Goal: Information Seeking & Learning: Learn about a topic

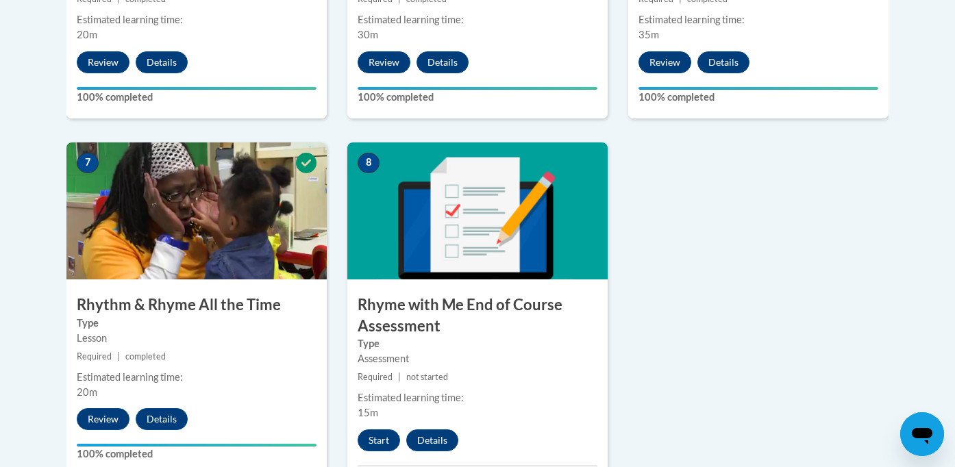
scroll to position [1065, 0]
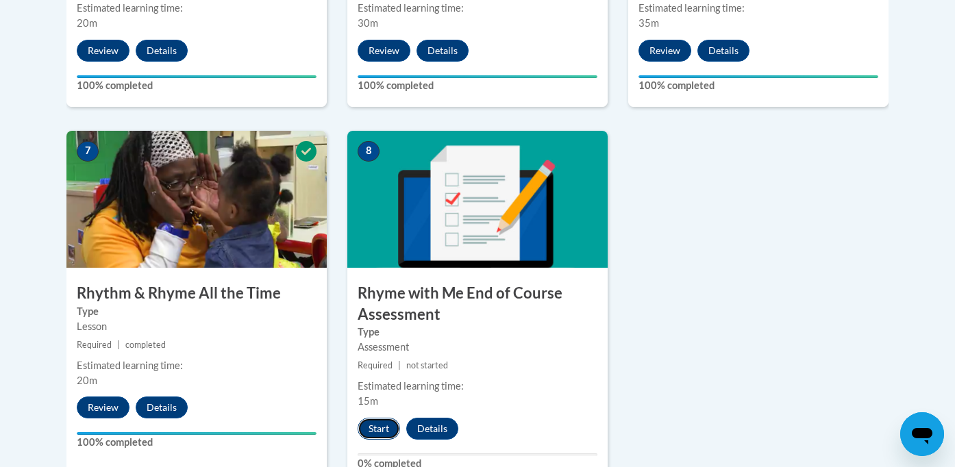
click at [382, 427] on button "Start" at bounding box center [379, 429] width 42 height 22
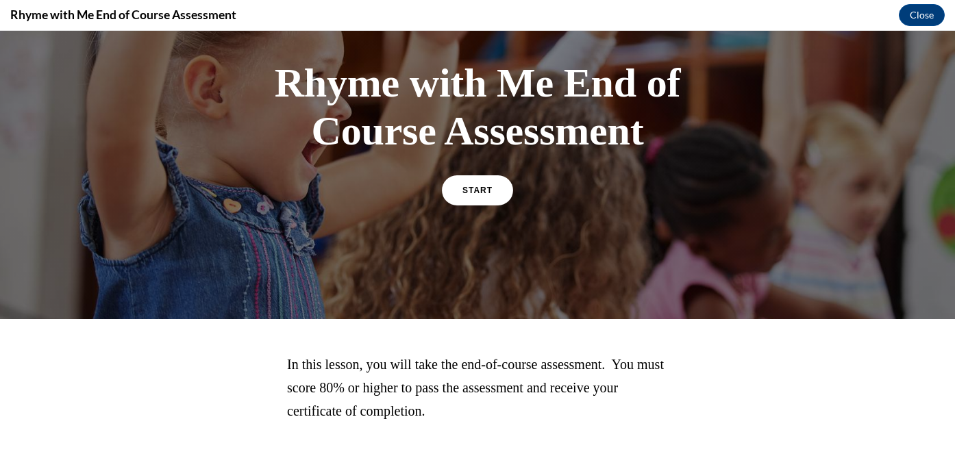
scroll to position [98, 0]
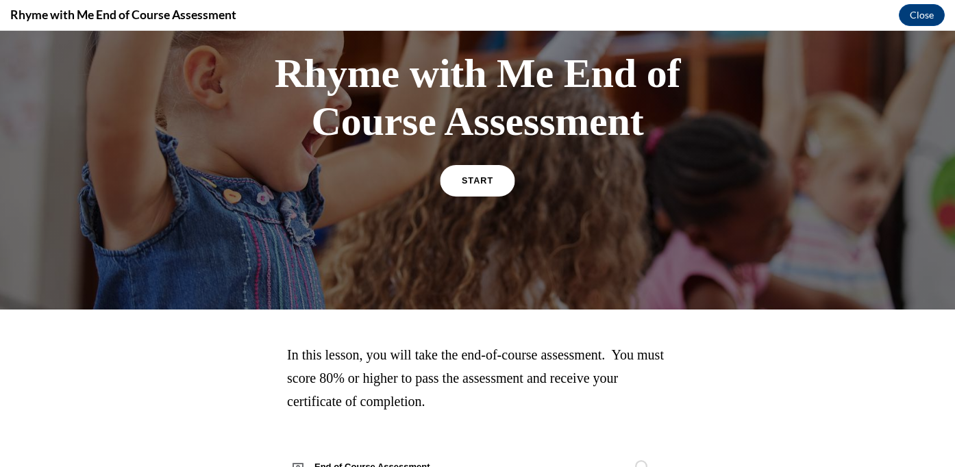
click at [480, 189] on link "START" at bounding box center [477, 180] width 75 height 32
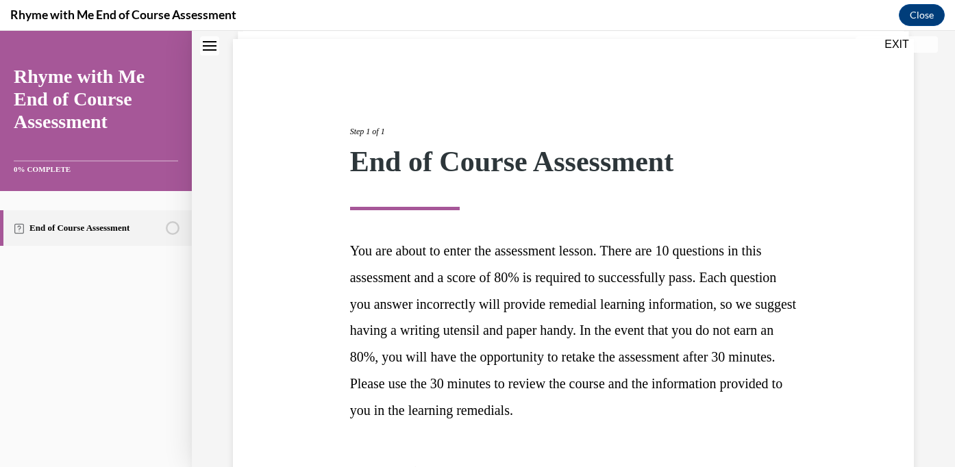
scroll to position [190, 0]
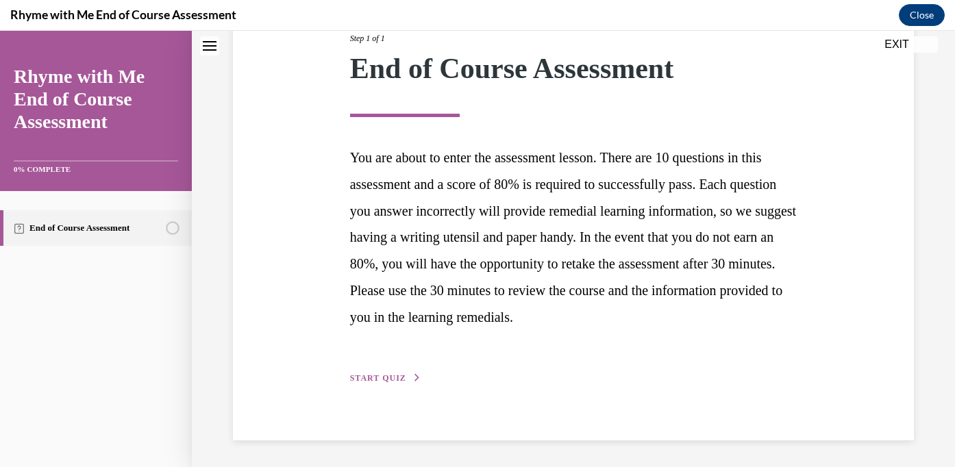
click at [390, 376] on span "START QUIZ" at bounding box center [378, 378] width 56 height 10
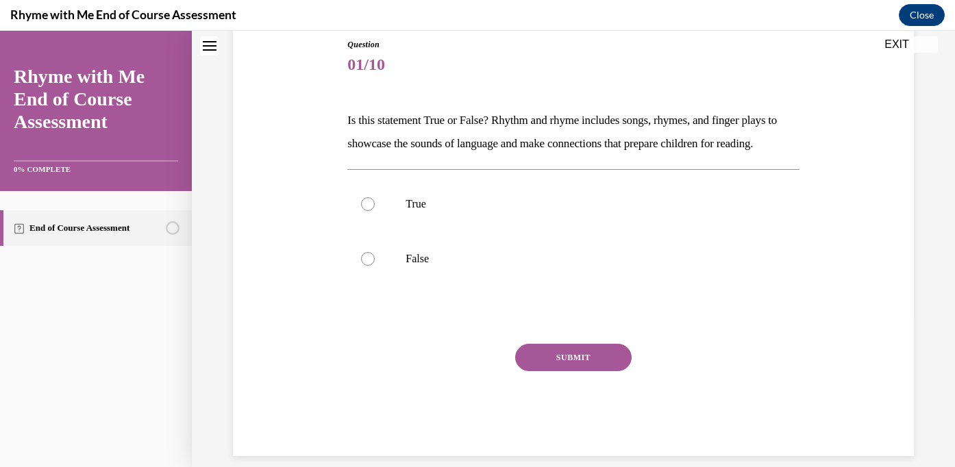
scroll to position [156, 0]
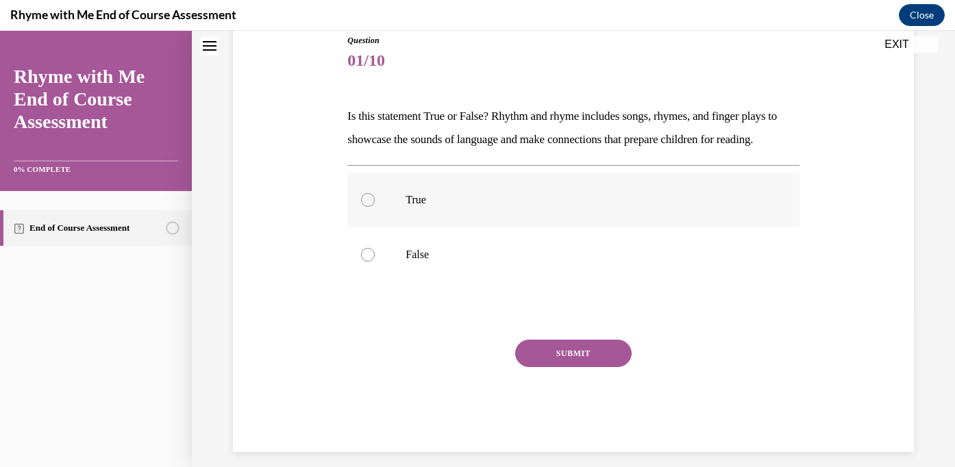
click at [370, 207] on div at bounding box center [368, 200] width 14 height 14
click at [370, 207] on input "True" at bounding box center [368, 200] width 14 height 14
radio input "true"
click at [549, 367] on button "SUBMIT" at bounding box center [573, 353] width 116 height 27
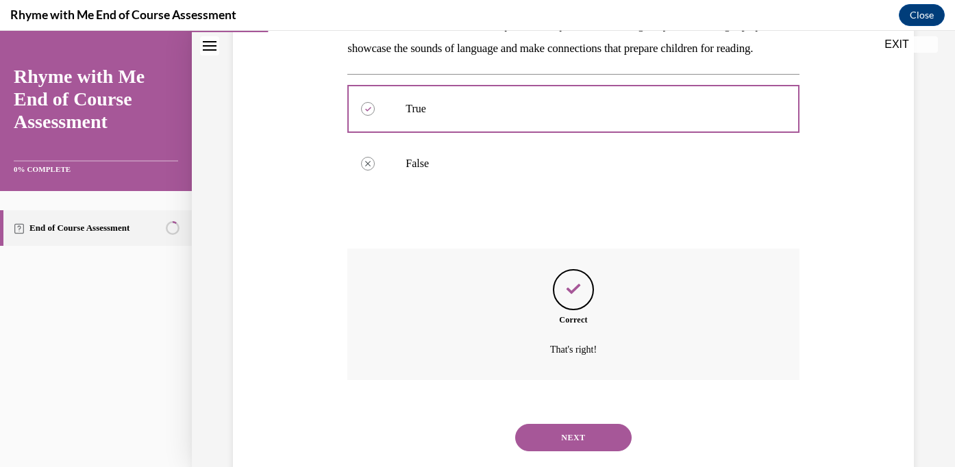
scroll to position [303, 0]
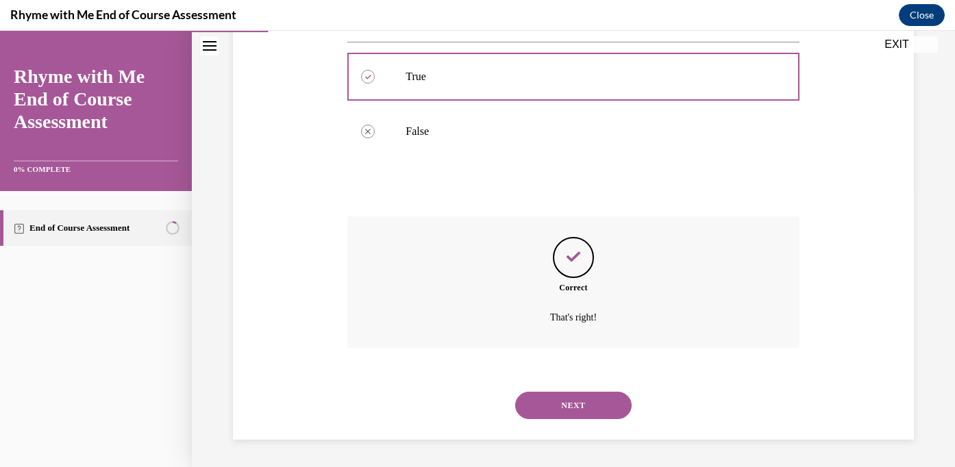
click at [562, 404] on button "NEXT" at bounding box center [573, 405] width 116 height 27
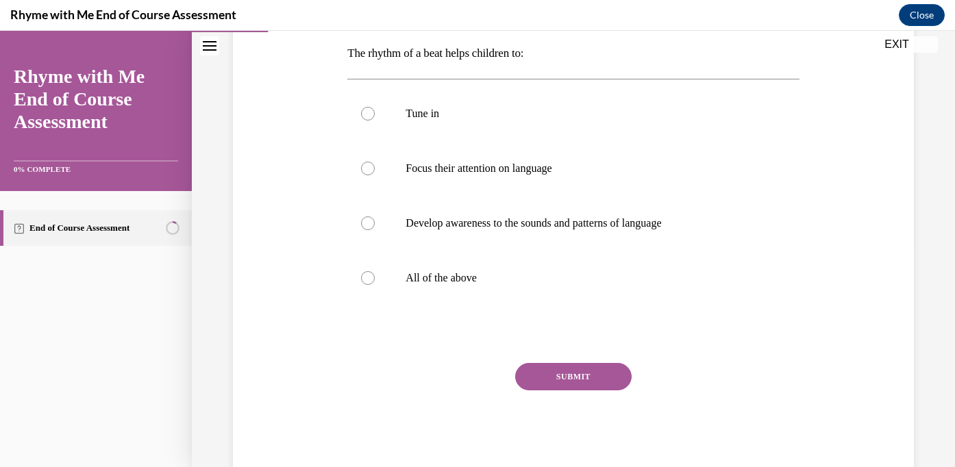
scroll to position [210, 0]
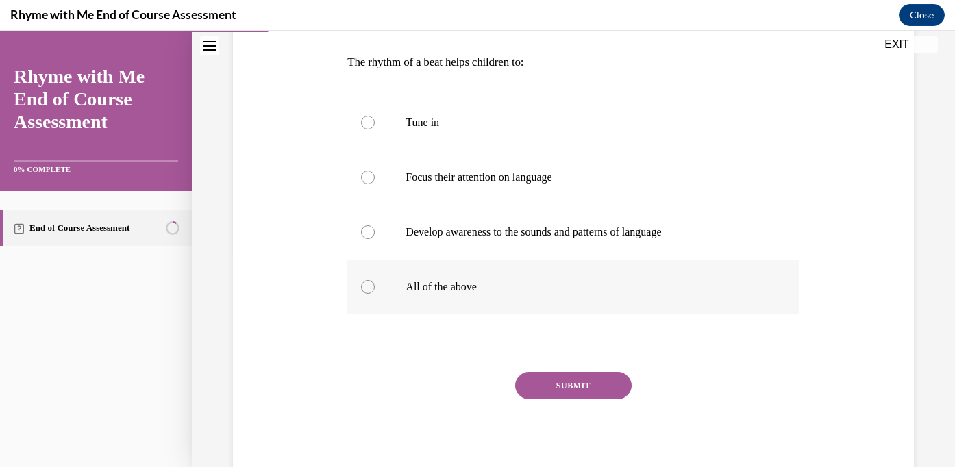
click at [367, 290] on div at bounding box center [368, 287] width 14 height 14
click at [367, 290] on input "All of the above" at bounding box center [368, 287] width 14 height 14
radio input "true"
click at [580, 386] on button "SUBMIT" at bounding box center [573, 385] width 116 height 27
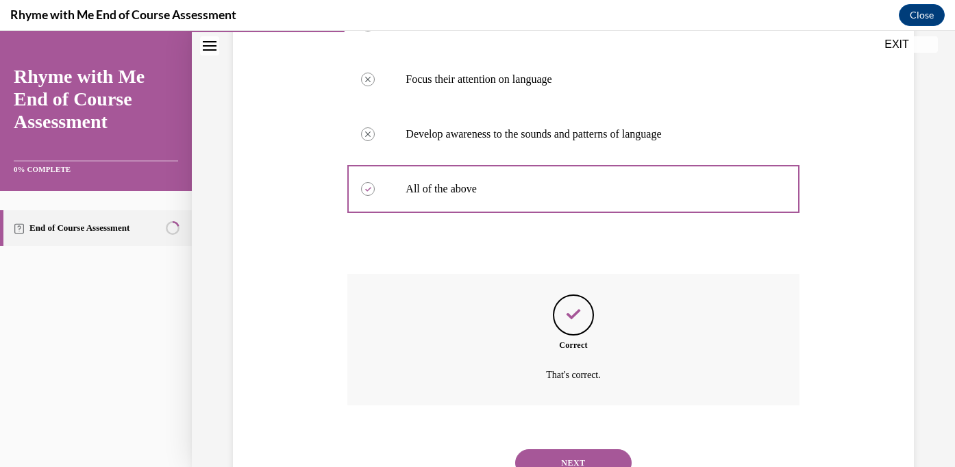
scroll to position [366, 0]
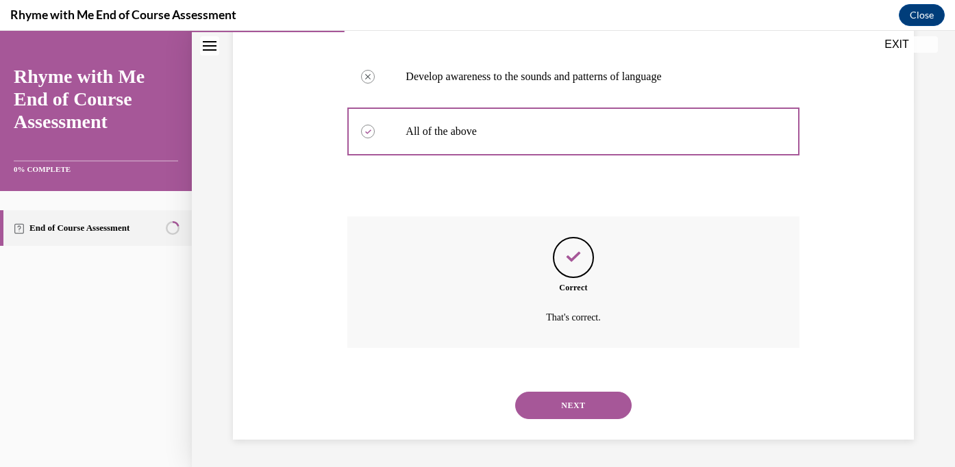
click at [582, 402] on button "NEXT" at bounding box center [573, 405] width 116 height 27
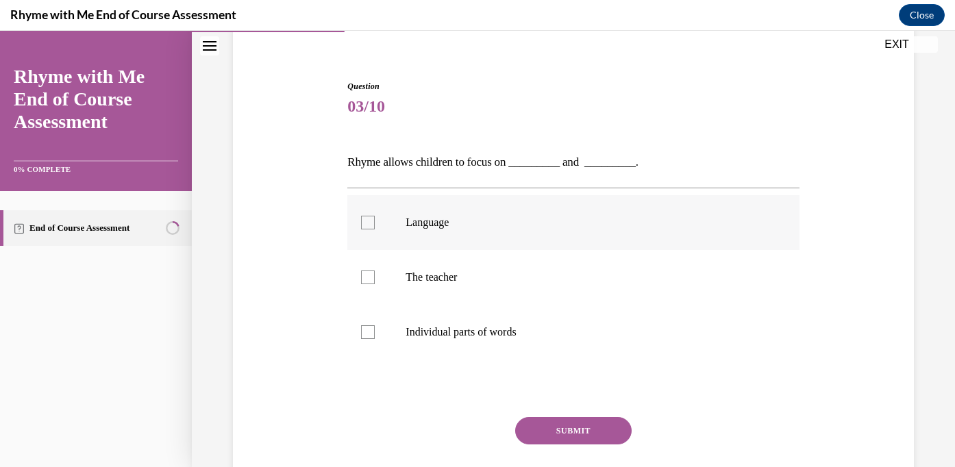
scroll to position [118, 0]
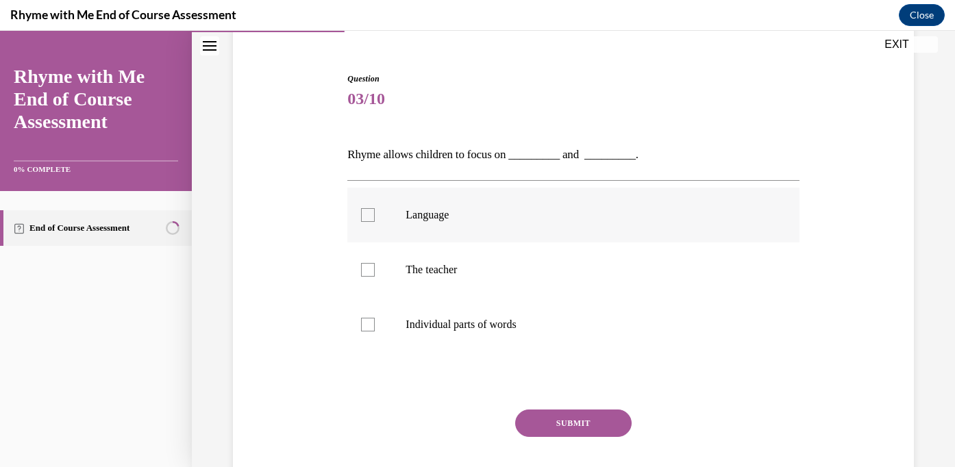
click at [369, 217] on div at bounding box center [368, 215] width 14 height 14
click at [369, 217] on input "Language" at bounding box center [368, 215] width 14 height 14
checkbox input "true"
click at [367, 326] on div at bounding box center [368, 325] width 14 height 14
click at [367, 326] on input "Individual parts of words" at bounding box center [368, 325] width 14 height 14
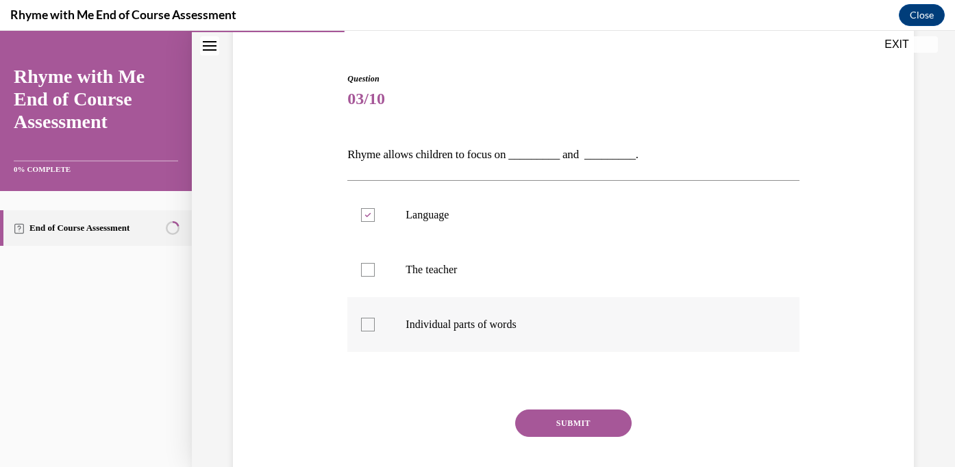
checkbox input "true"
click at [561, 421] on button "SUBMIT" at bounding box center [573, 423] width 116 height 27
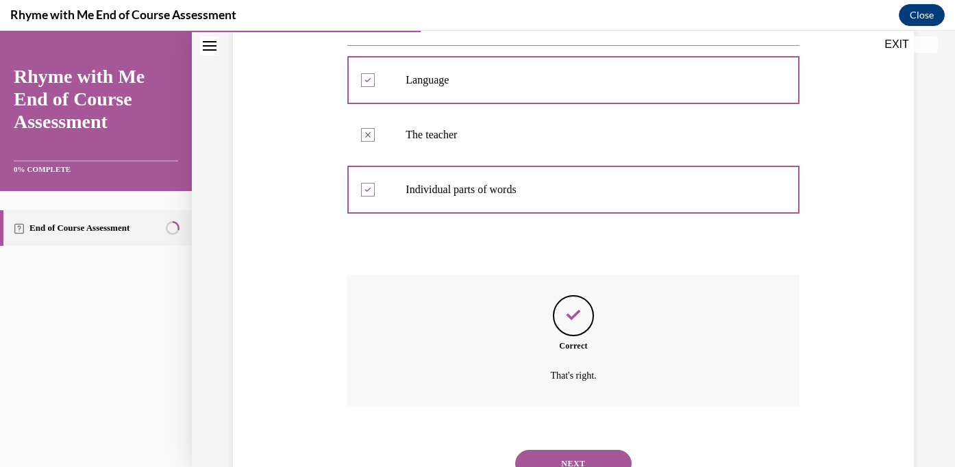
scroll to position [311, 0]
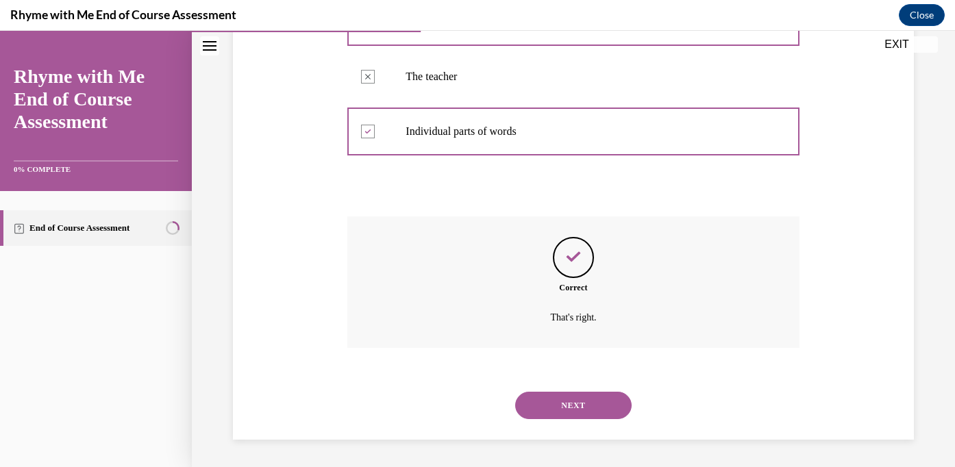
click at [561, 421] on div "NEXT" at bounding box center [573, 405] width 452 height 55
click at [561, 411] on button "NEXT" at bounding box center [573, 405] width 116 height 27
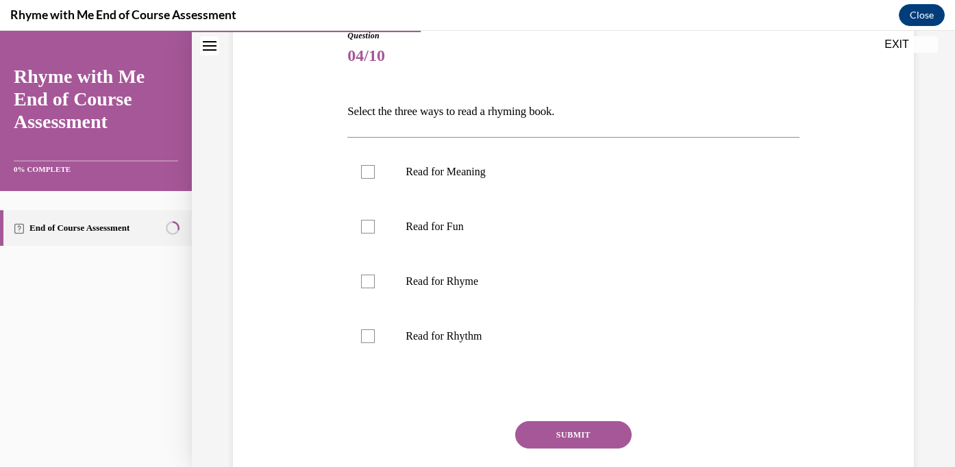
scroll to position [162, 0]
click at [369, 173] on div at bounding box center [368, 171] width 14 height 14
click at [369, 173] on input "Read for Meaning" at bounding box center [368, 171] width 14 height 14
checkbox input "true"
click at [368, 287] on div at bounding box center [368, 281] width 14 height 14
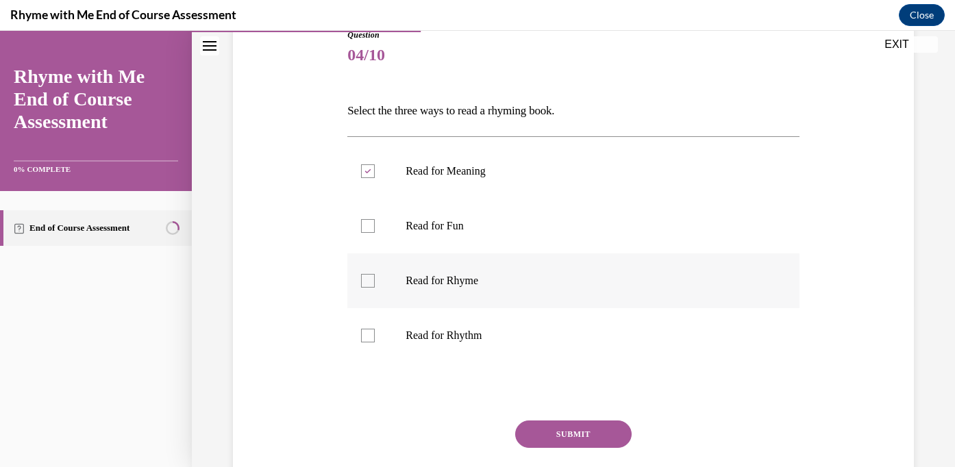
click at [368, 287] on input "Read for Rhyme" at bounding box center [368, 281] width 14 height 14
checkbox input "true"
click at [370, 338] on div at bounding box center [368, 336] width 14 height 14
click at [370, 338] on input "Read for Rhythm" at bounding box center [368, 336] width 14 height 14
checkbox input "true"
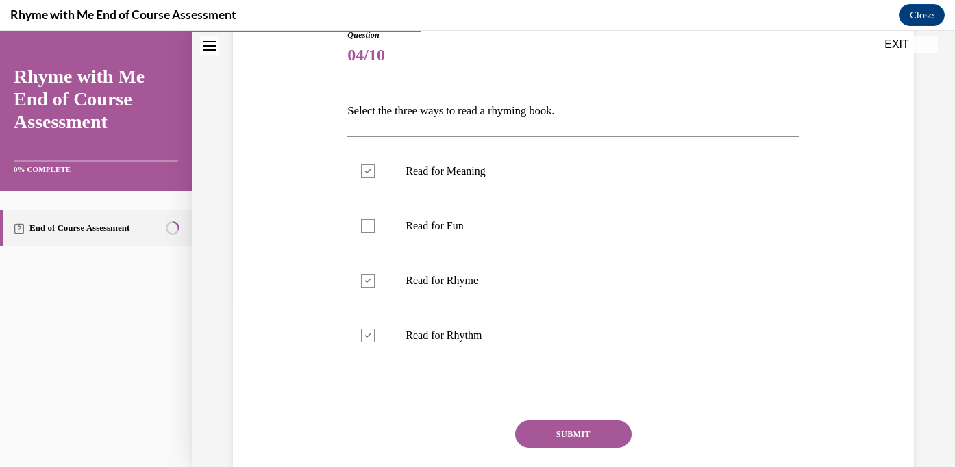
click at [559, 433] on button "SUBMIT" at bounding box center [573, 434] width 116 height 27
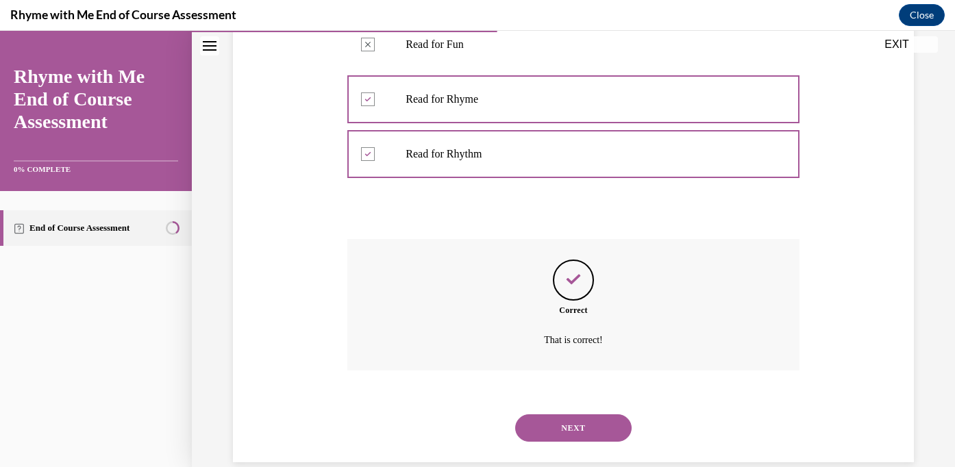
scroll to position [366, 0]
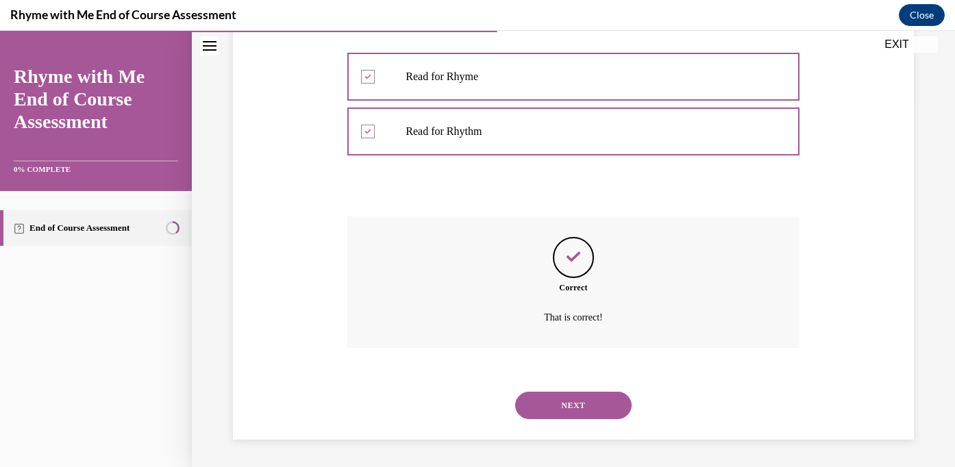
click at [563, 401] on button "NEXT" at bounding box center [573, 405] width 116 height 27
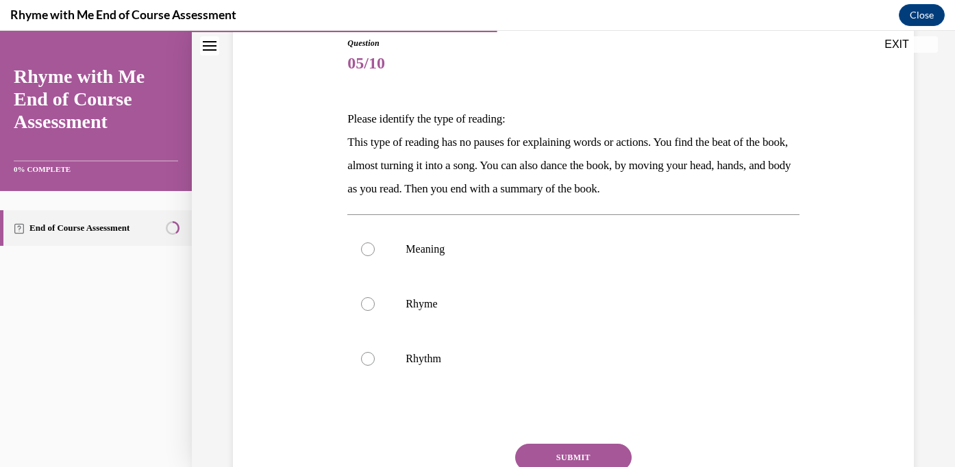
scroll to position [161, 0]
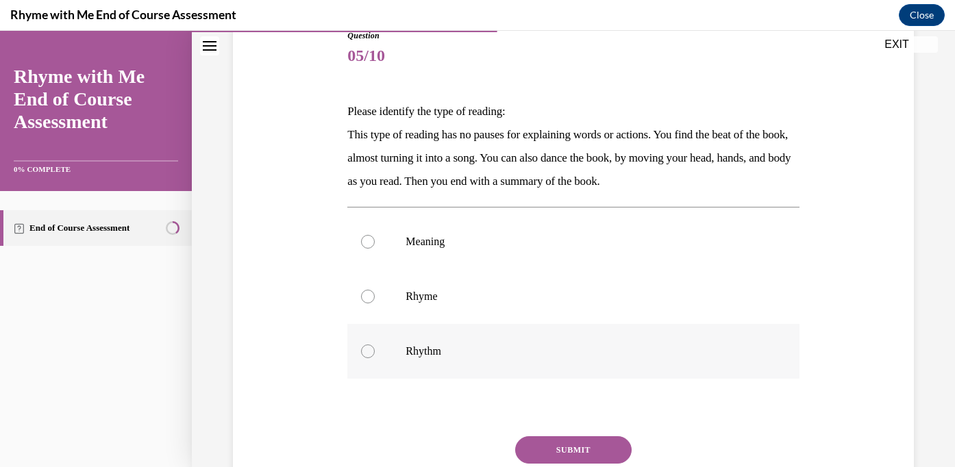
click at [369, 353] on div at bounding box center [368, 352] width 14 height 14
click at [369, 353] on input "Rhythm" at bounding box center [368, 352] width 14 height 14
radio input "true"
click at [584, 447] on button "SUBMIT" at bounding box center [573, 449] width 116 height 27
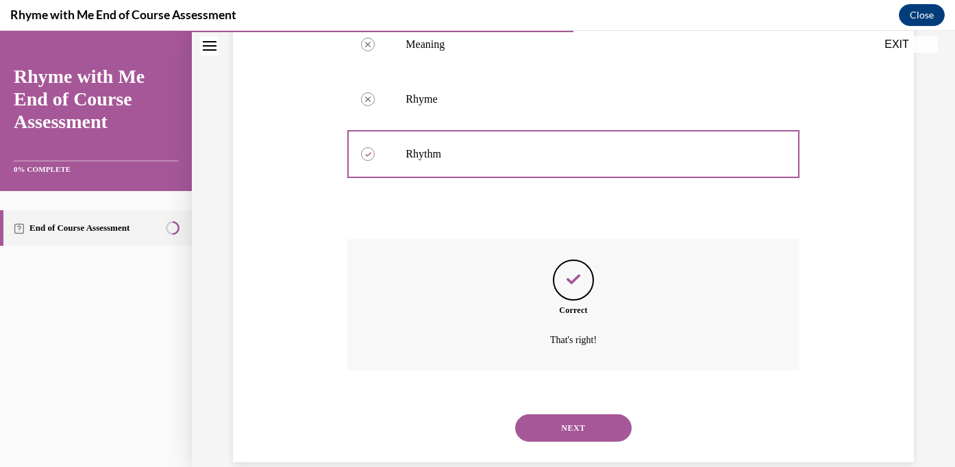
scroll to position [381, 0]
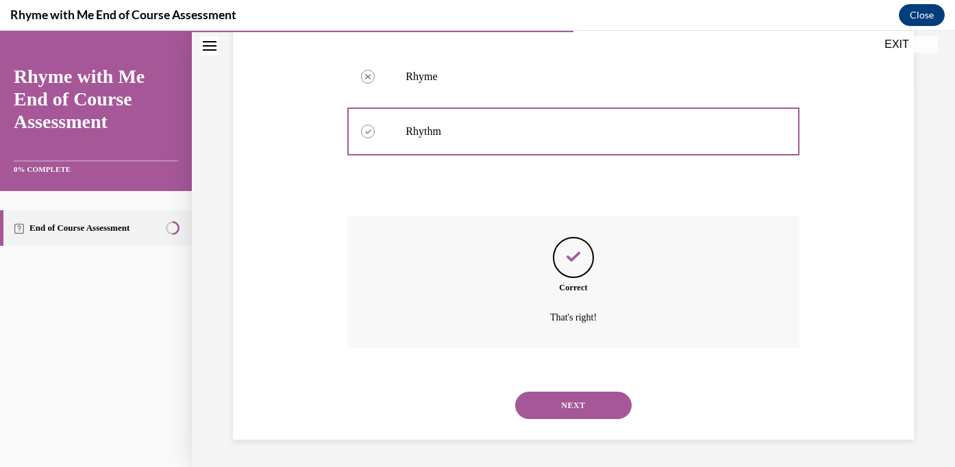
click at [577, 406] on button "NEXT" at bounding box center [573, 405] width 116 height 27
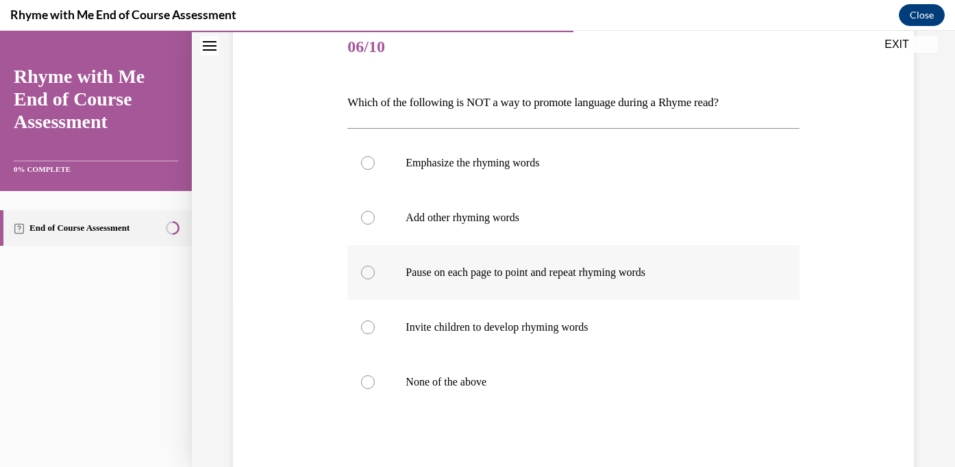
scroll to position [179, 0]
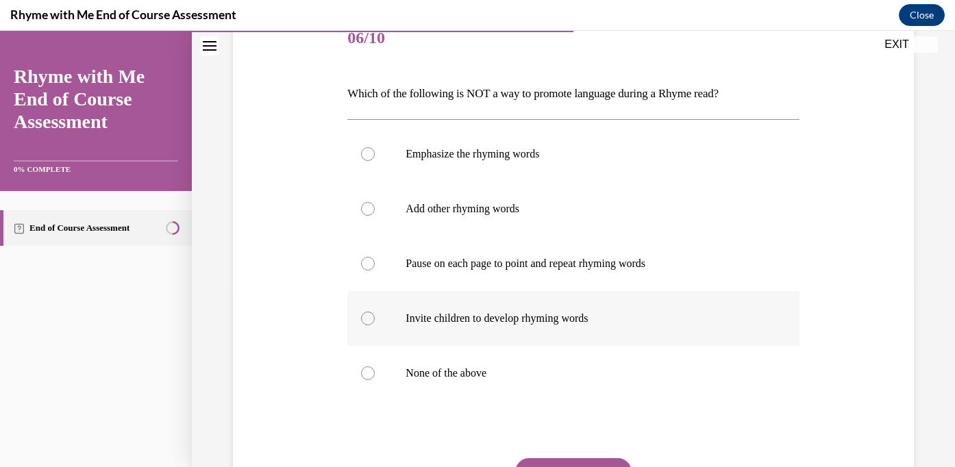
click at [369, 321] on div at bounding box center [368, 319] width 14 height 14
click at [369, 321] on input "Invite children to develop rhyming words" at bounding box center [368, 319] width 14 height 14
radio input "true"
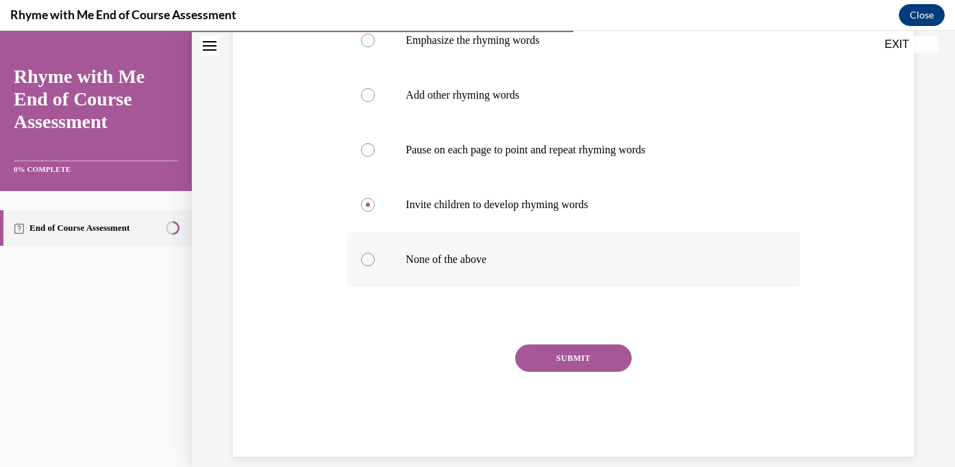
scroll to position [310, 0]
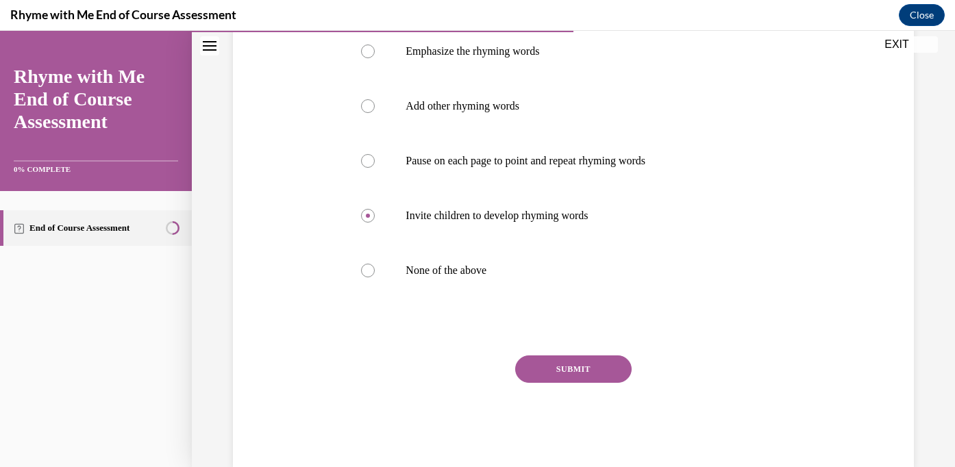
click at [547, 362] on button "SUBMIT" at bounding box center [573, 369] width 116 height 27
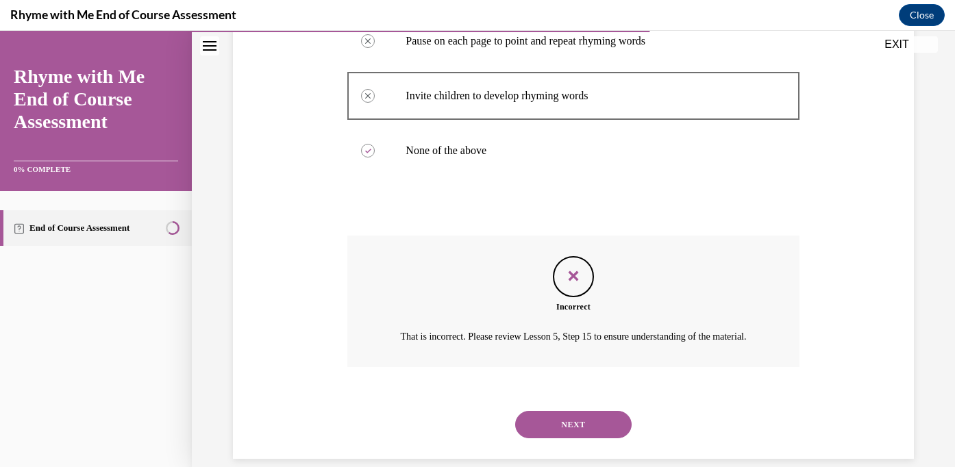
scroll to position [436, 0]
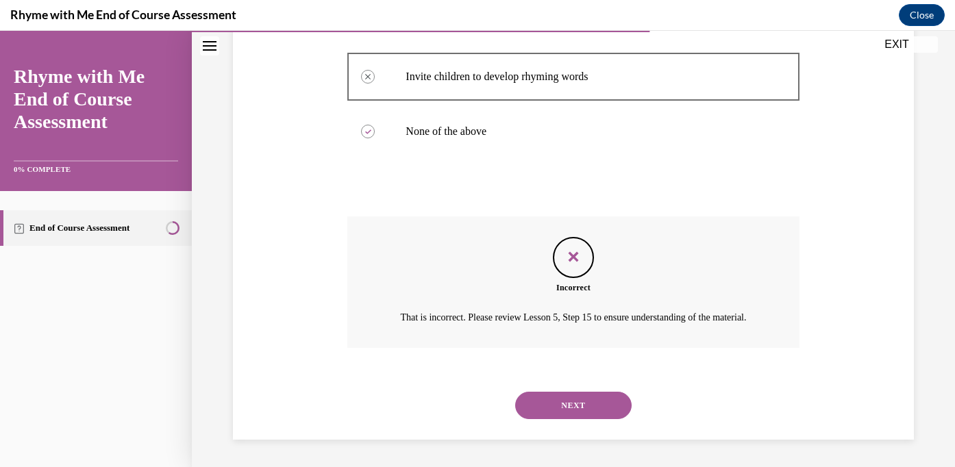
click at [555, 405] on button "NEXT" at bounding box center [573, 405] width 116 height 27
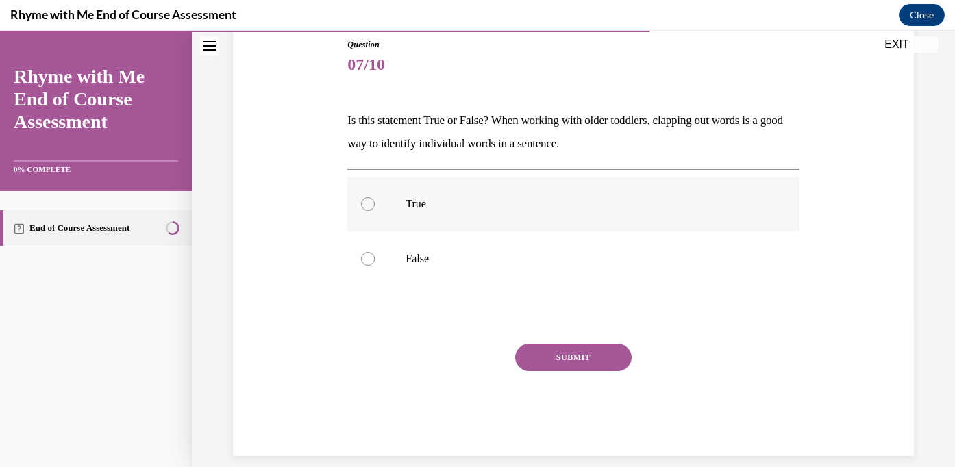
click at [365, 208] on div at bounding box center [368, 204] width 14 height 14
click at [365, 208] on input "True" at bounding box center [368, 204] width 14 height 14
radio input "true"
click at [542, 360] on button "SUBMIT" at bounding box center [573, 357] width 116 height 27
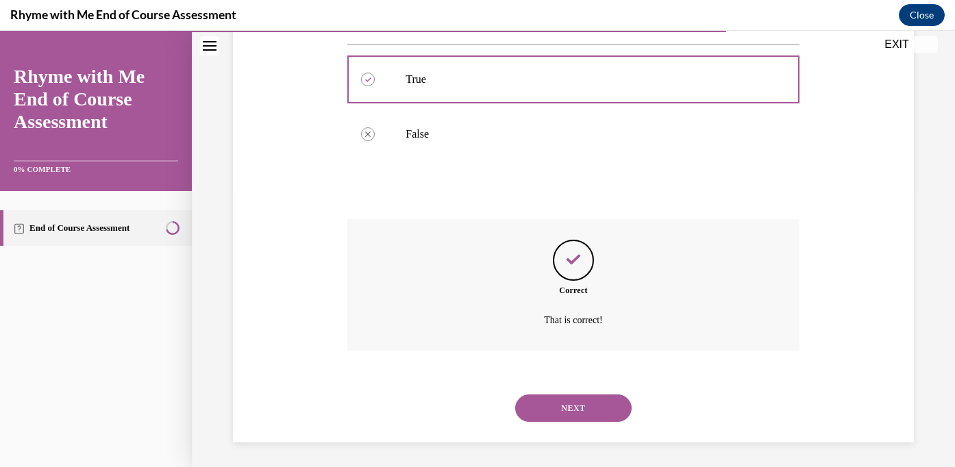
scroll to position [280, 0]
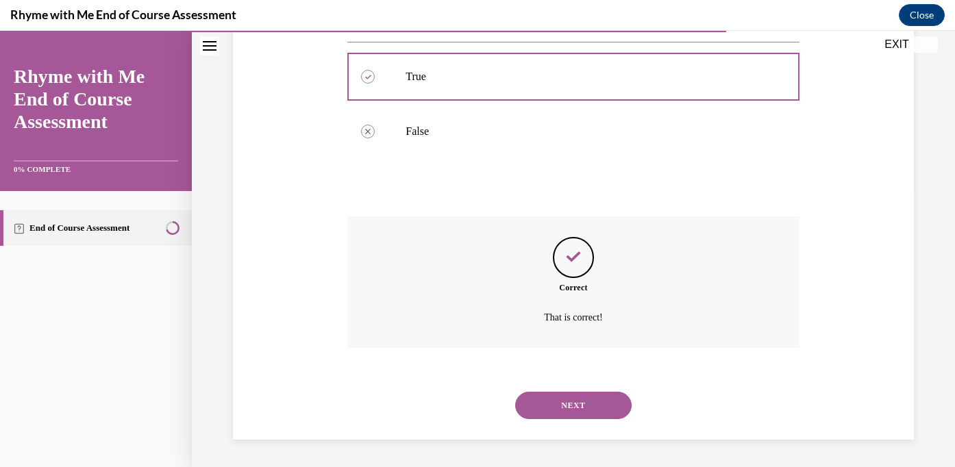
click at [556, 406] on button "NEXT" at bounding box center [573, 405] width 116 height 27
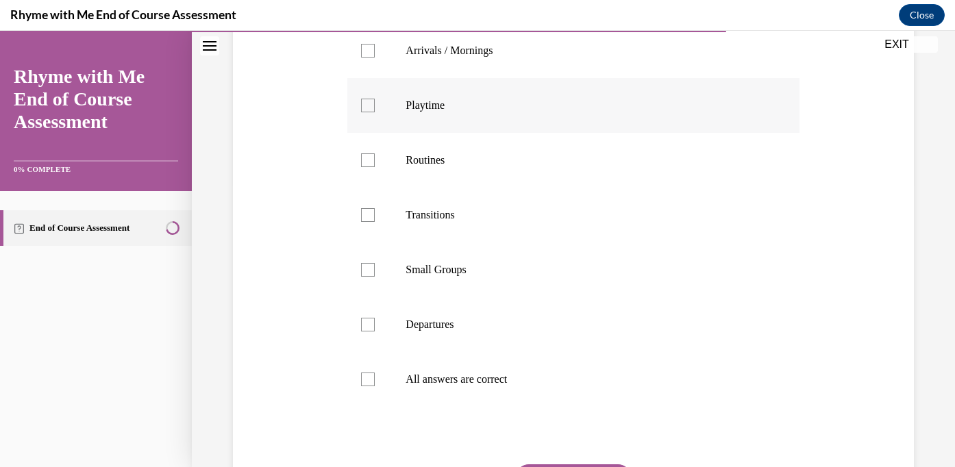
scroll to position [291, 0]
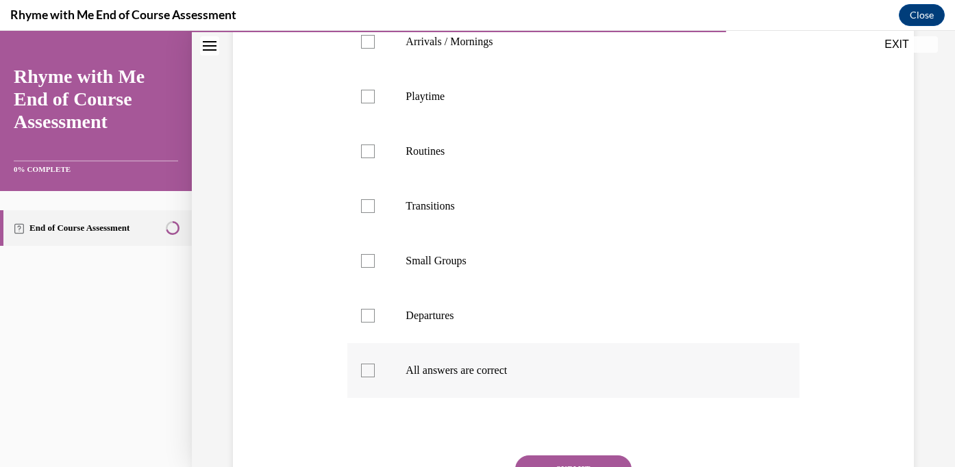
click at [374, 370] on div at bounding box center [368, 371] width 14 height 14
click at [374, 370] on input "All answers are correct" at bounding box center [368, 371] width 14 height 14
checkbox input "true"
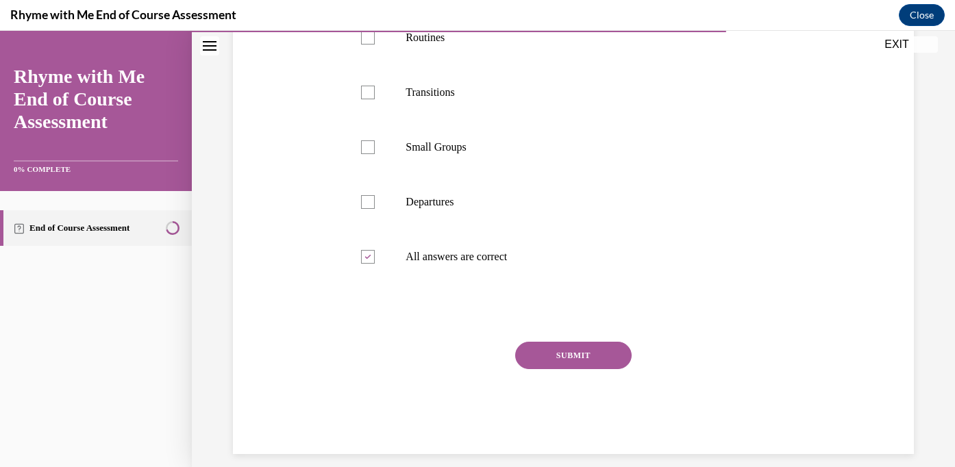
click at [561, 360] on button "SUBMIT" at bounding box center [573, 355] width 116 height 27
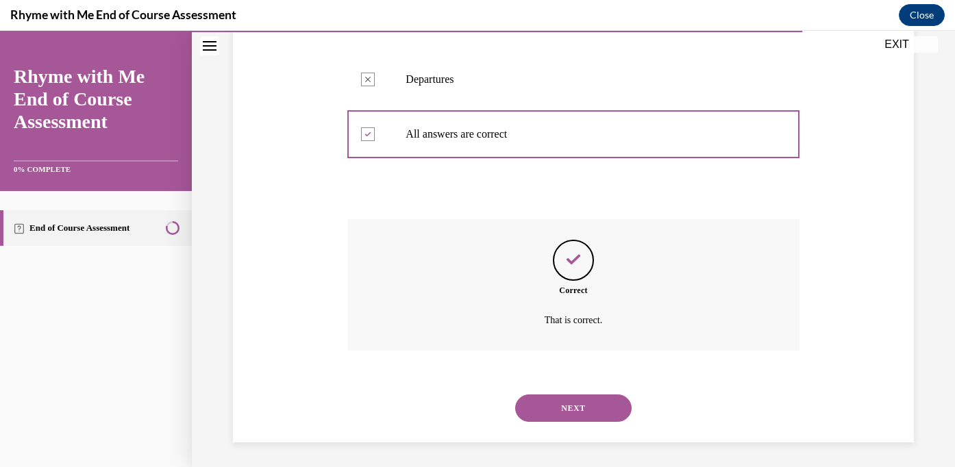
scroll to position [530, 0]
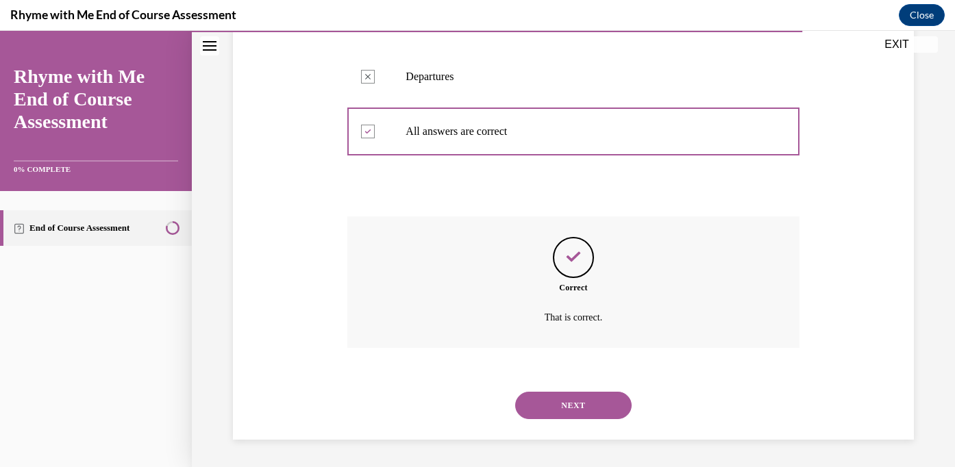
click at [564, 404] on button "NEXT" at bounding box center [573, 405] width 116 height 27
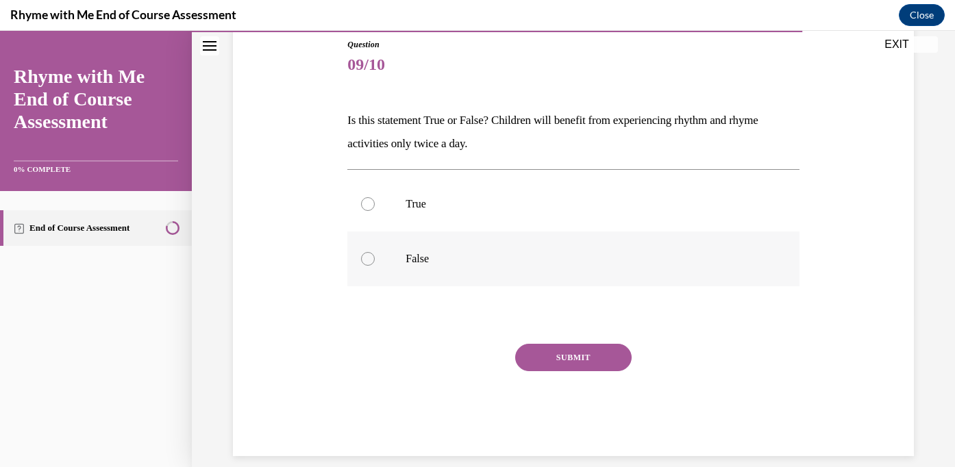
click at [366, 259] on div at bounding box center [368, 259] width 14 height 14
click at [366, 259] on input "False" at bounding box center [368, 259] width 14 height 14
radio input "true"
click at [543, 360] on button "SUBMIT" at bounding box center [573, 357] width 116 height 27
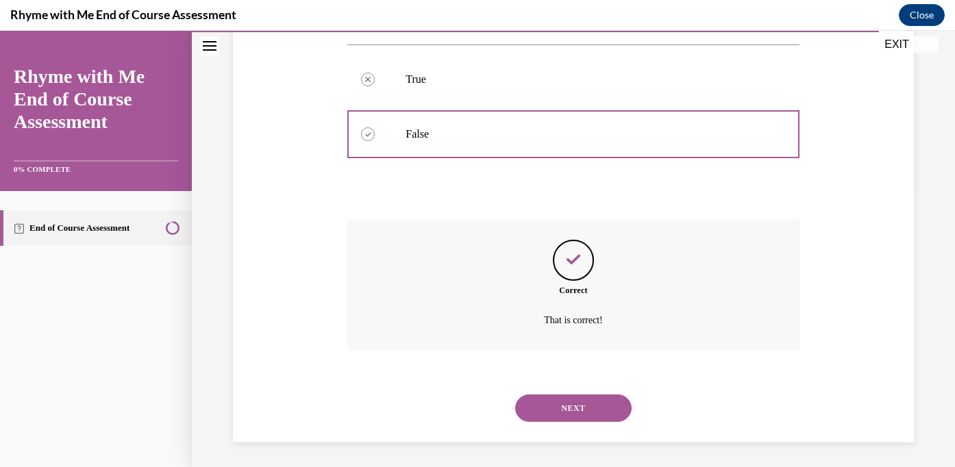
scroll to position [280, 0]
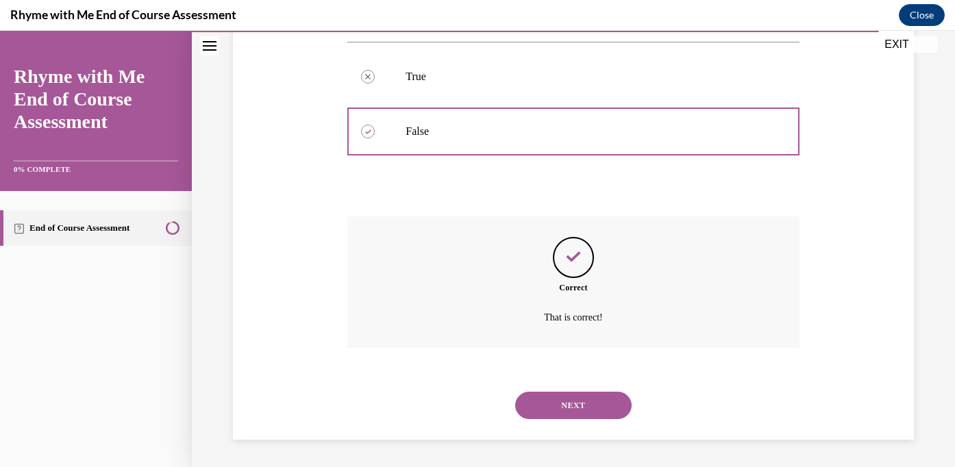
click at [548, 410] on button "NEXT" at bounding box center [573, 405] width 116 height 27
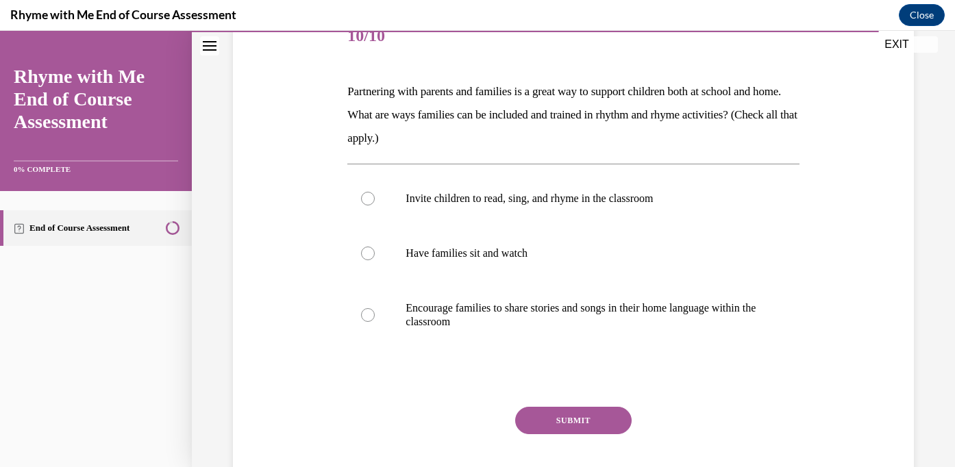
scroll to position [191, 0]
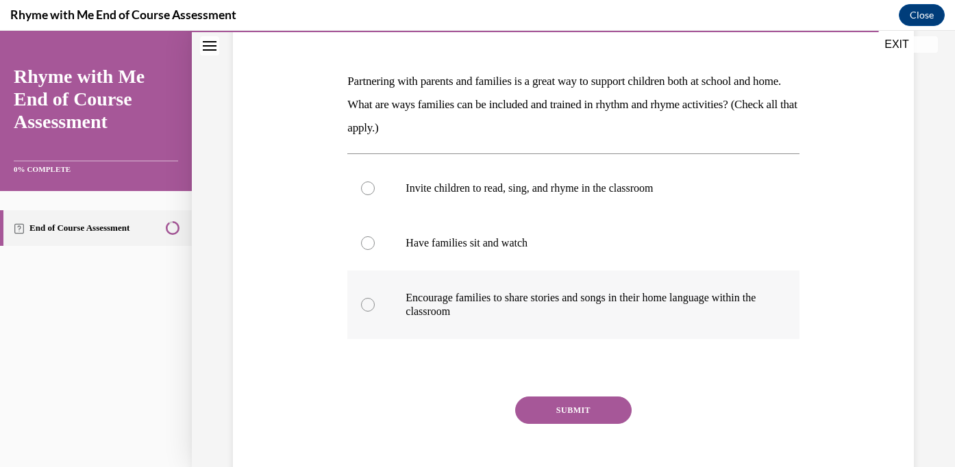
click at [366, 310] on div at bounding box center [368, 305] width 14 height 14
click at [366, 310] on input "Encourage families to share stories and songs in their home language within the…" at bounding box center [368, 305] width 14 height 14
radio input "true"
click at [577, 415] on button "SUBMIT" at bounding box center [573, 410] width 116 height 27
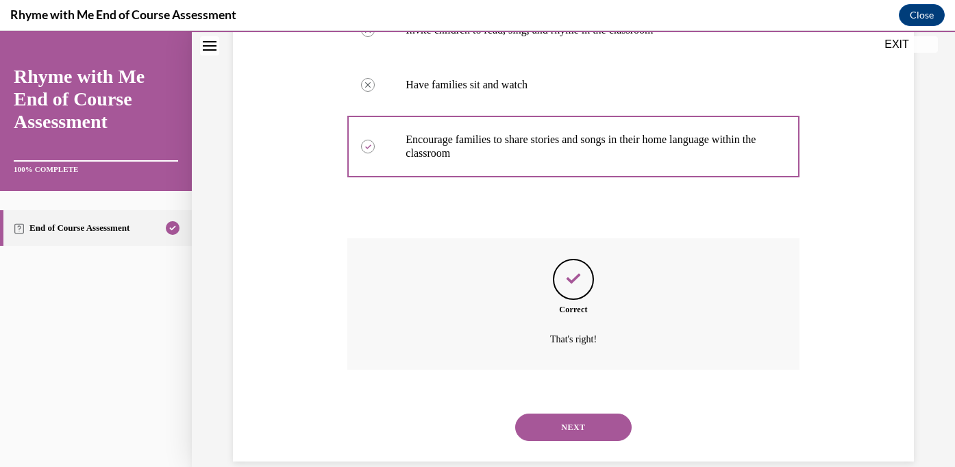
scroll to position [371, 0]
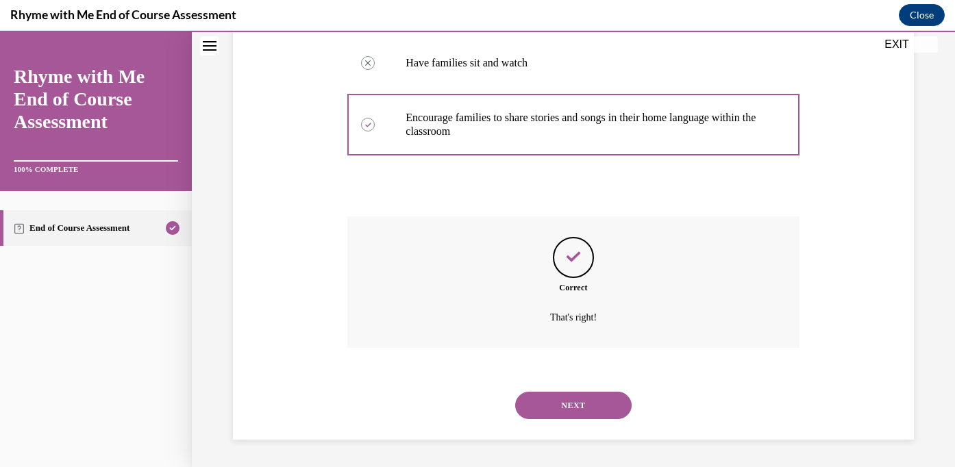
click at [577, 415] on button "NEXT" at bounding box center [573, 405] width 116 height 27
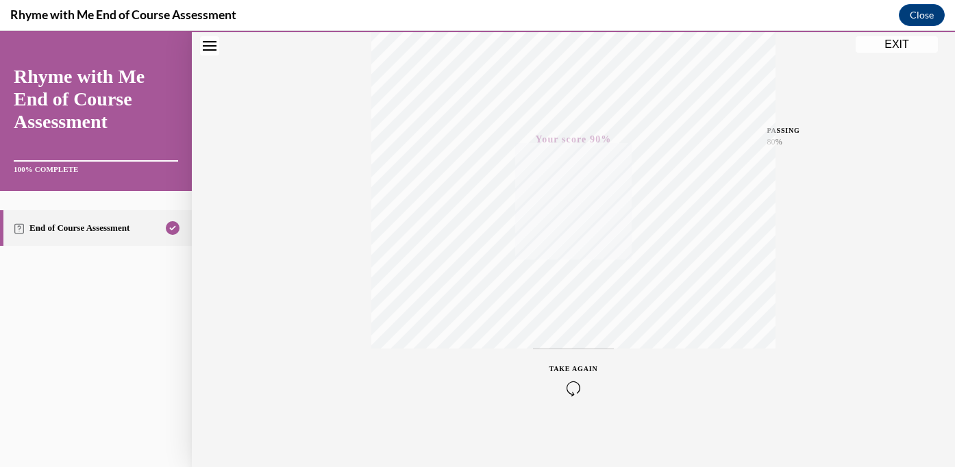
scroll to position [266, 0]
click at [900, 42] on button "EXIT" at bounding box center [897, 44] width 82 height 16
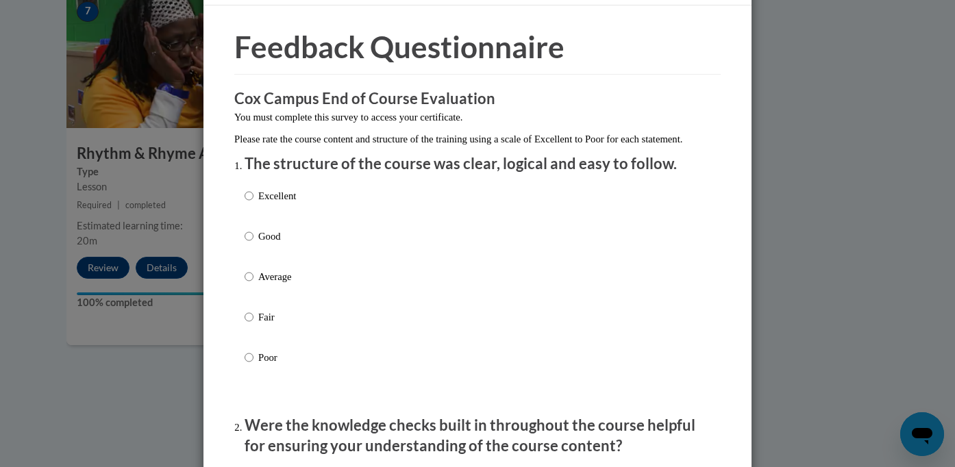
scroll to position [43, 0]
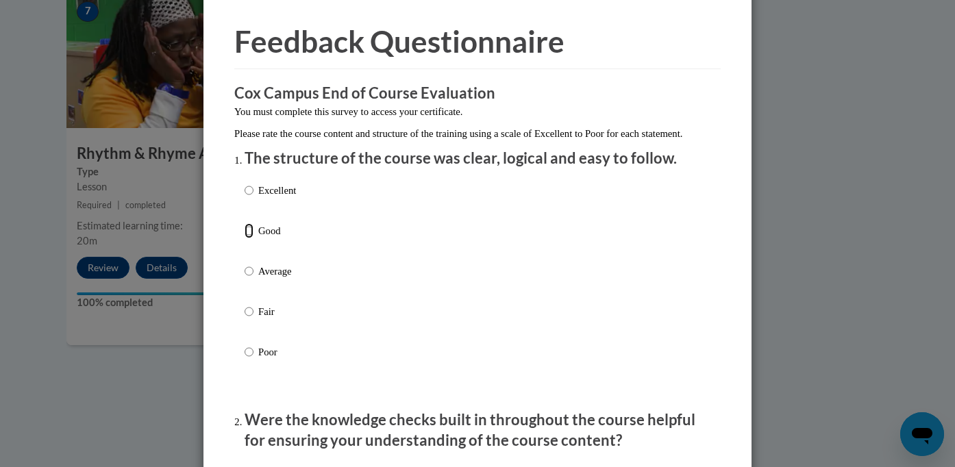
click at [248, 238] on input "Good" at bounding box center [249, 230] width 9 height 15
radio input "true"
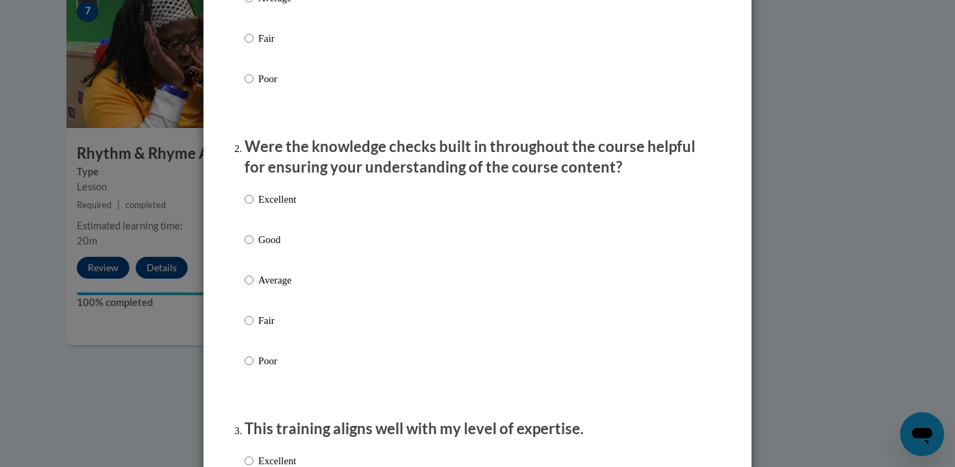
scroll to position [322, 0]
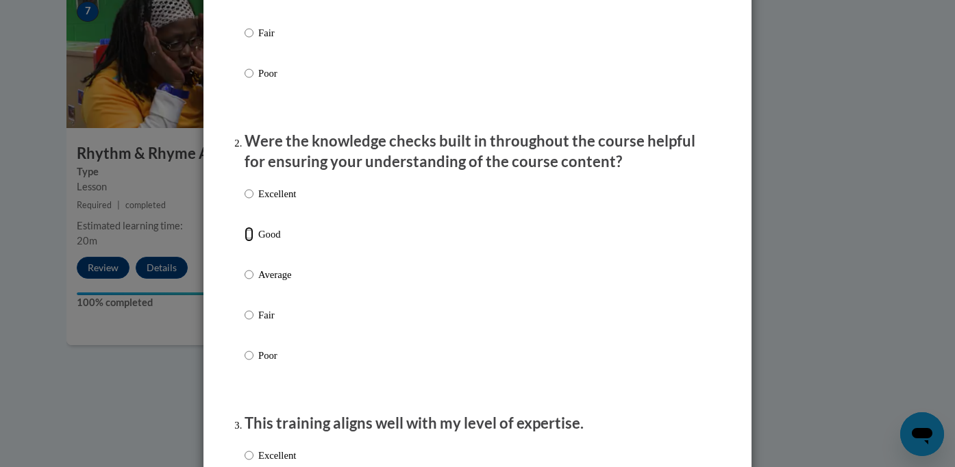
click at [246, 242] on input "Good" at bounding box center [249, 234] width 9 height 15
radio input "true"
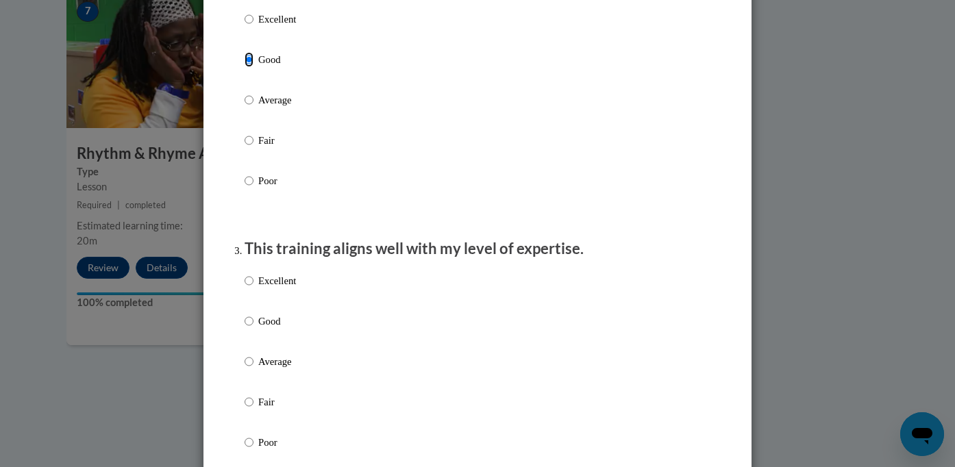
scroll to position [521, 0]
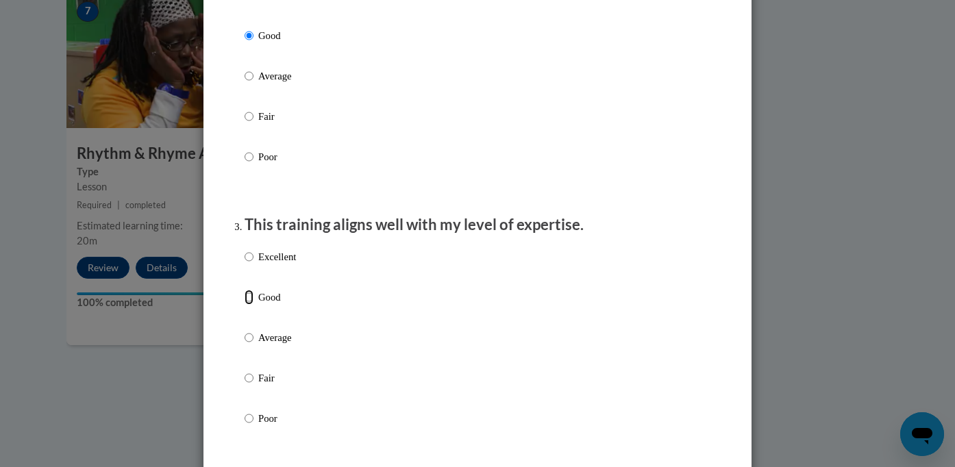
click at [249, 305] on input "Good" at bounding box center [249, 297] width 9 height 15
radio input "true"
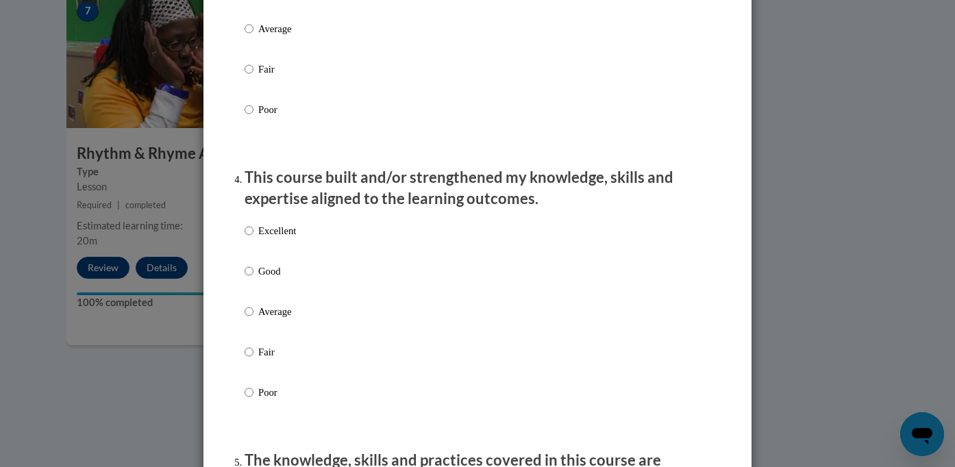
scroll to position [860, 0]
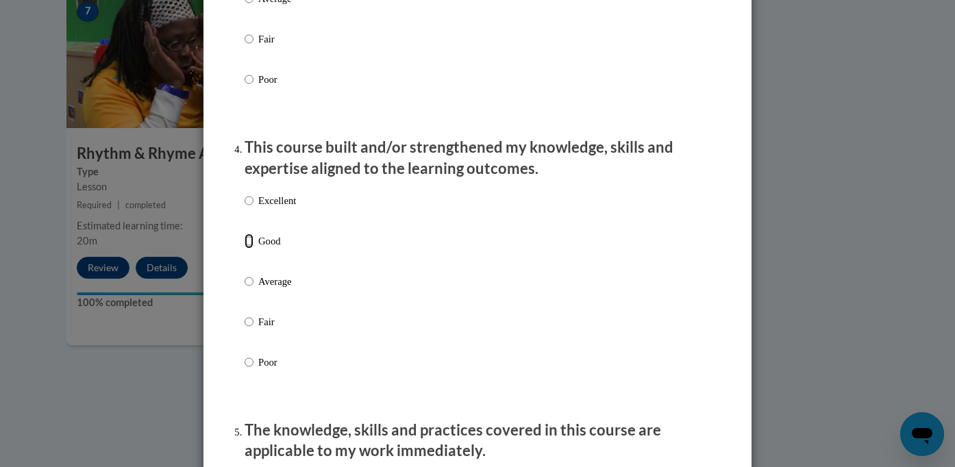
click at [245, 249] on input "Good" at bounding box center [249, 241] width 9 height 15
radio input "true"
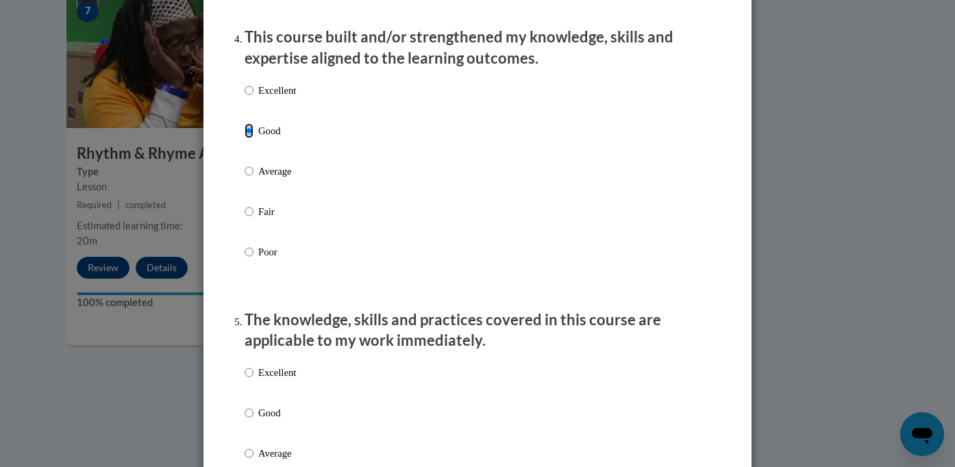
scroll to position [1003, 0]
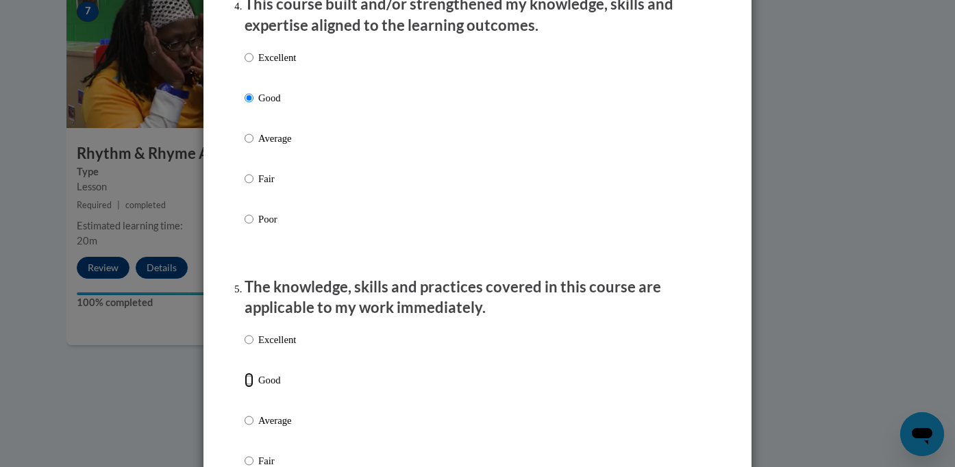
click at [248, 388] on input "Good" at bounding box center [249, 380] width 9 height 15
radio input "true"
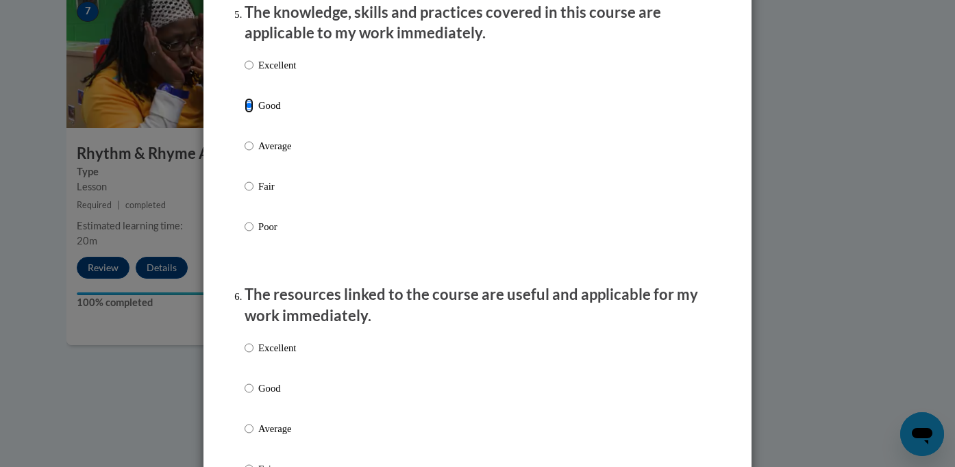
scroll to position [1290, 0]
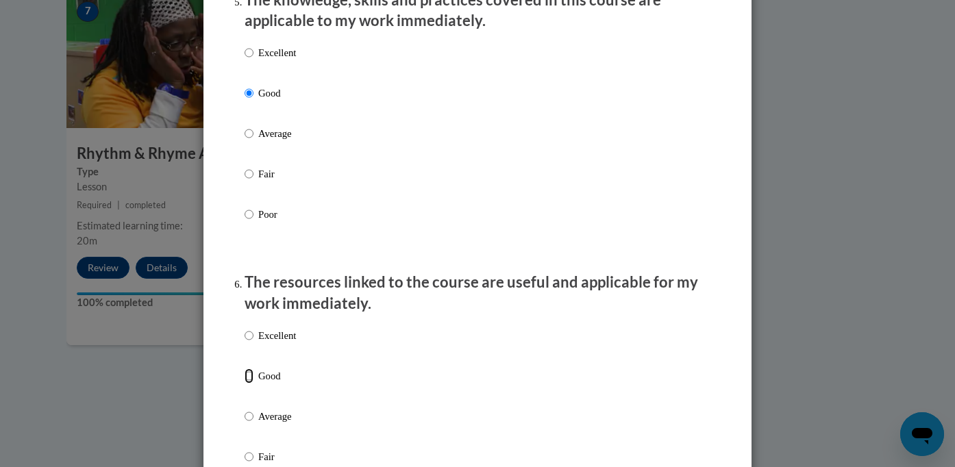
click at [250, 384] on input "Good" at bounding box center [249, 376] width 9 height 15
radio input "true"
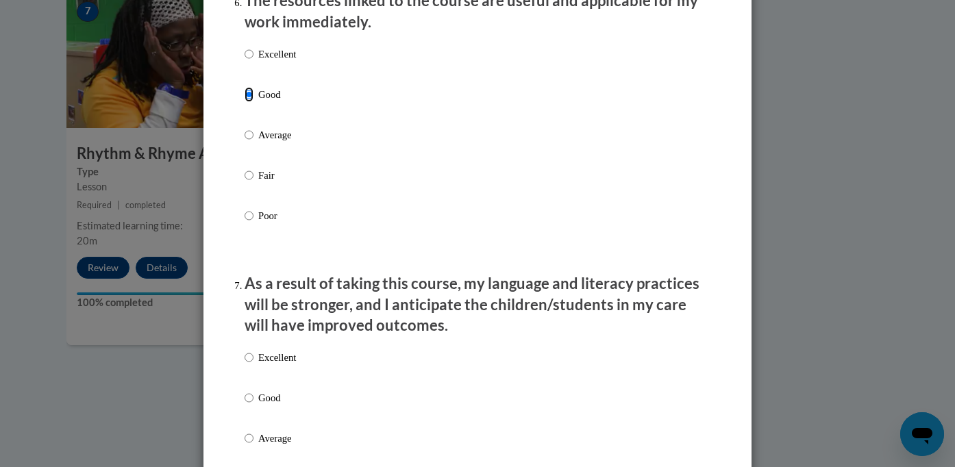
scroll to position [1586, 0]
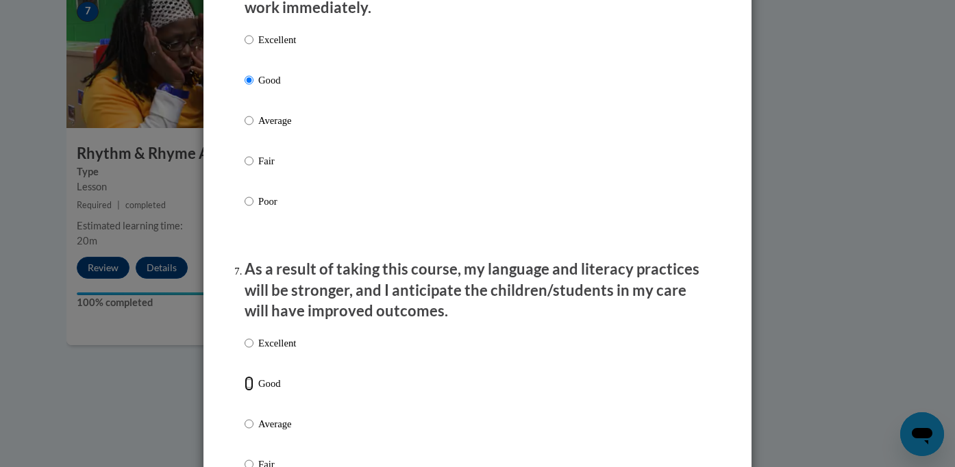
click at [248, 391] on input "Good" at bounding box center [249, 383] width 9 height 15
radio input "true"
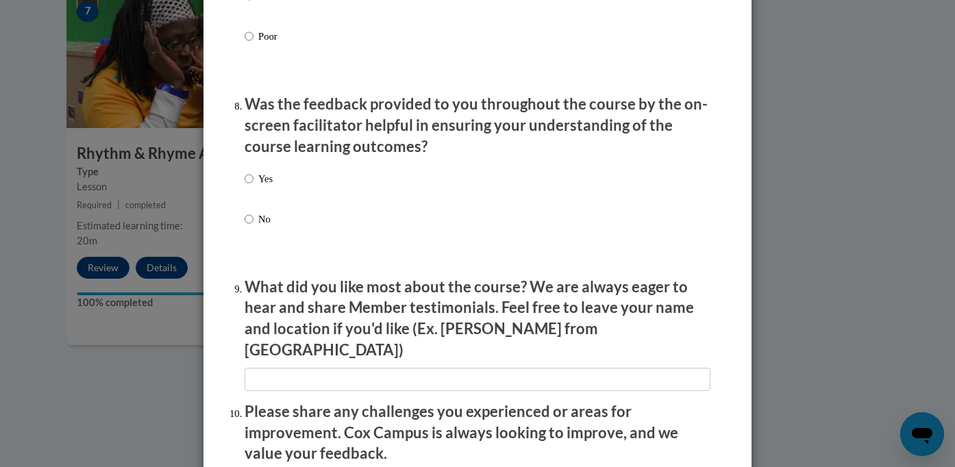
scroll to position [2056, 0]
click at [249, 186] on input "Yes" at bounding box center [249, 178] width 9 height 15
radio input "true"
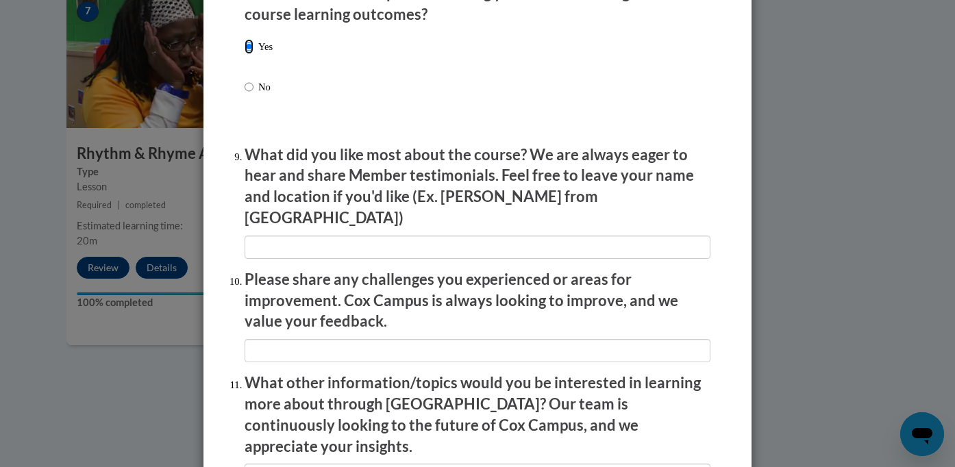
scroll to position [2383, 0]
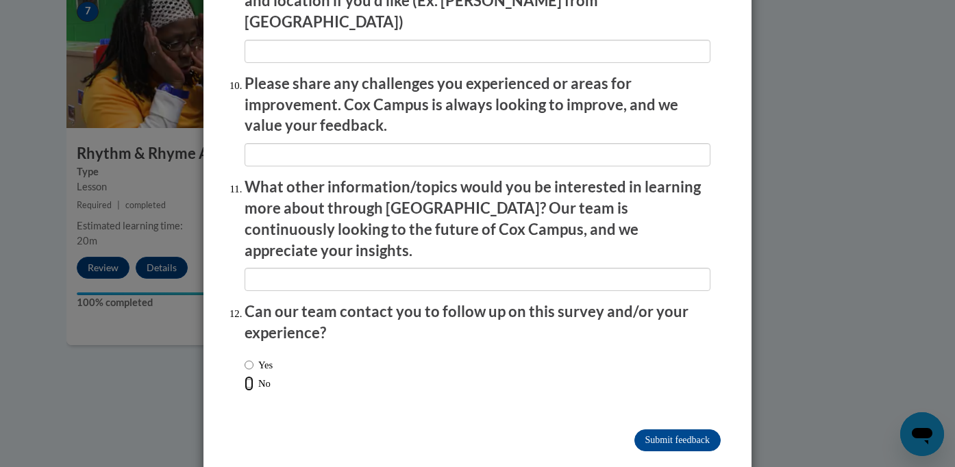
click at [249, 376] on input "No" at bounding box center [249, 383] width 9 height 15
radio input "true"
click at [683, 430] on input "Submit feedback" at bounding box center [678, 441] width 86 height 22
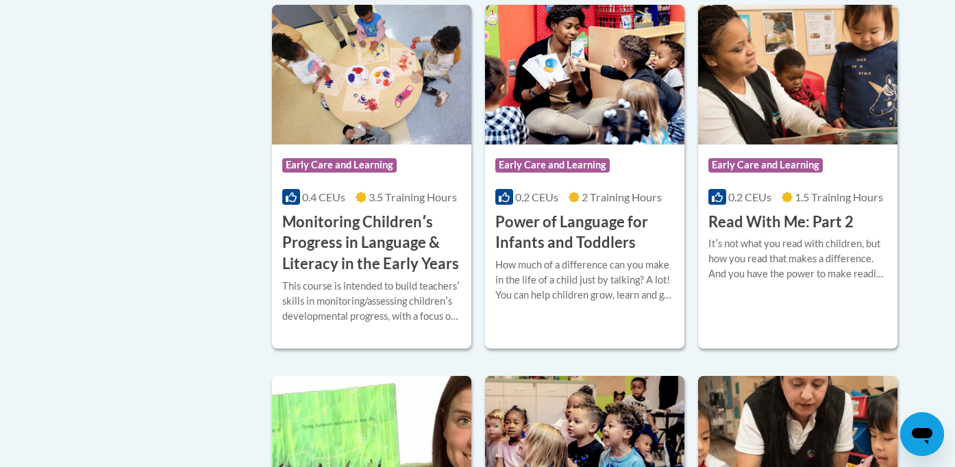
scroll to position [1320, 0]
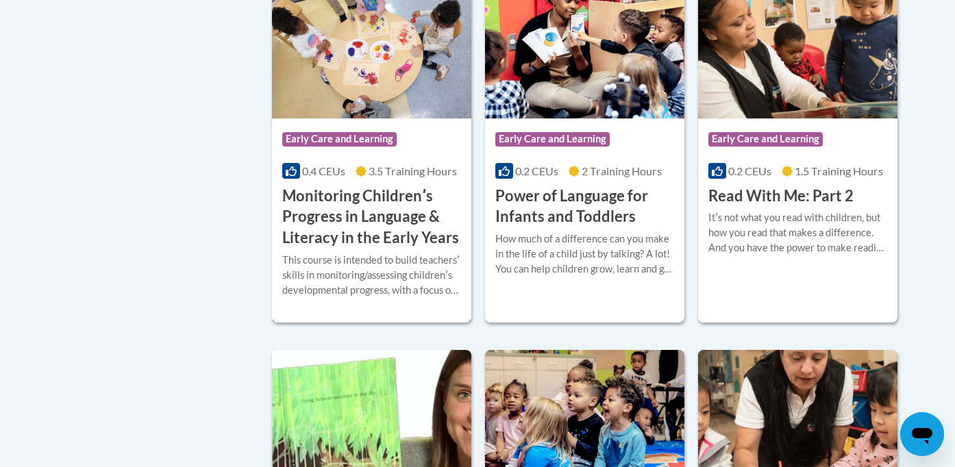
click at [372, 218] on h3 "Monitoring Childrenʹs Progress in Language & Literacy in the Early Years" at bounding box center [371, 217] width 179 height 63
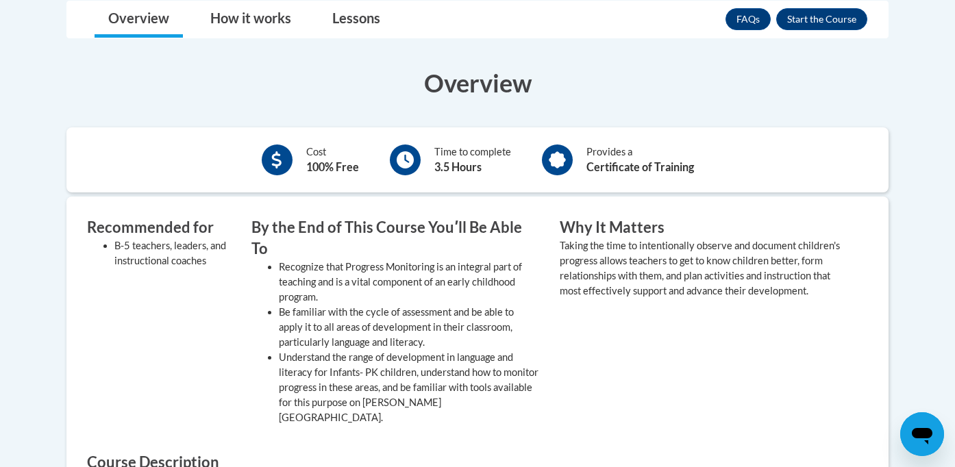
scroll to position [441, 0]
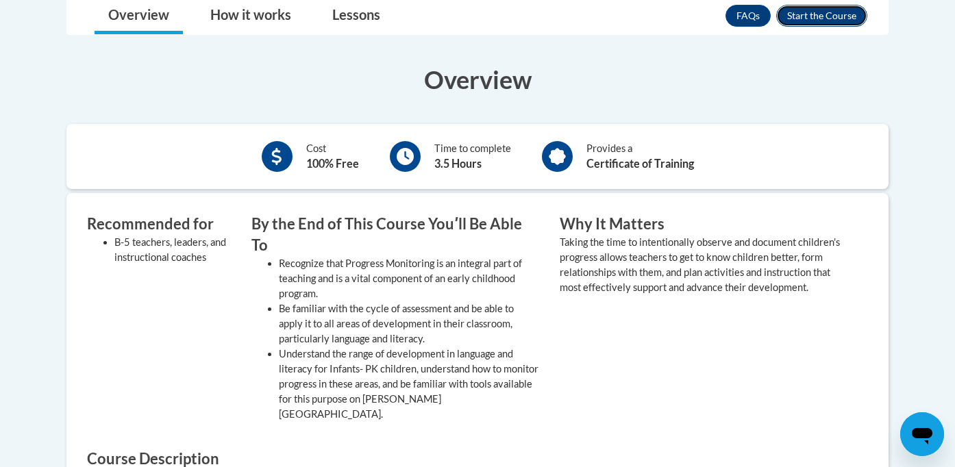
click at [826, 21] on button "Enroll" at bounding box center [821, 16] width 91 height 22
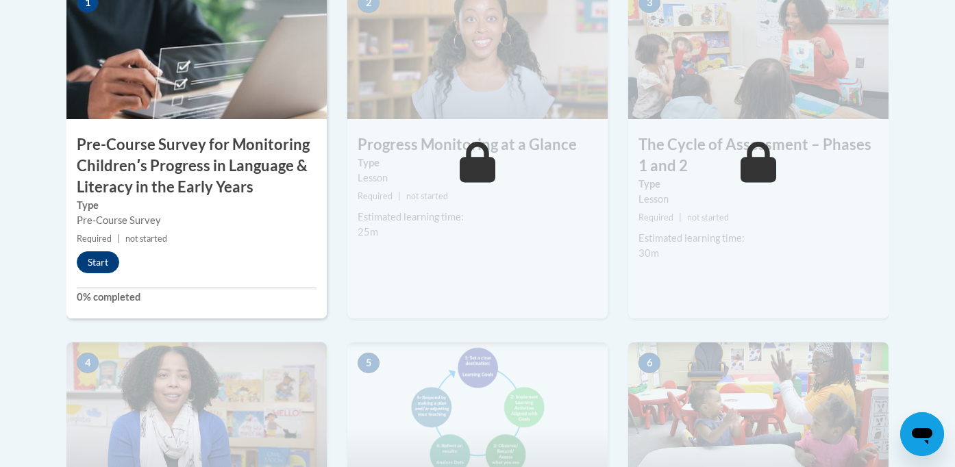
scroll to position [483, 0]
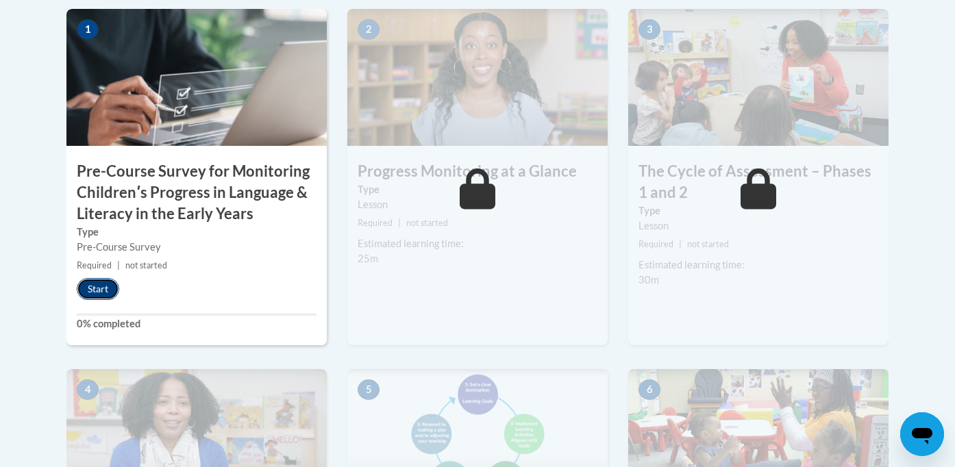
click at [103, 290] on button "Start" at bounding box center [98, 289] width 42 height 22
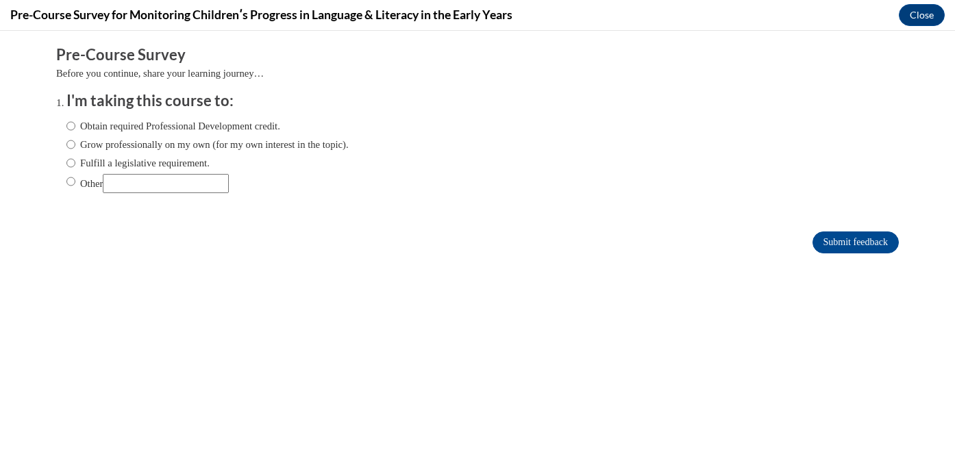
scroll to position [0, 0]
click at [65, 124] on ol "I'm taking this course to: Obtain required Professional Development credit. Gro…" at bounding box center [477, 152] width 843 height 124
click at [71, 125] on input "Obtain required Professional Development credit." at bounding box center [70, 126] width 9 height 15
radio input "true"
click at [826, 239] on input "Submit feedback" at bounding box center [856, 243] width 86 height 22
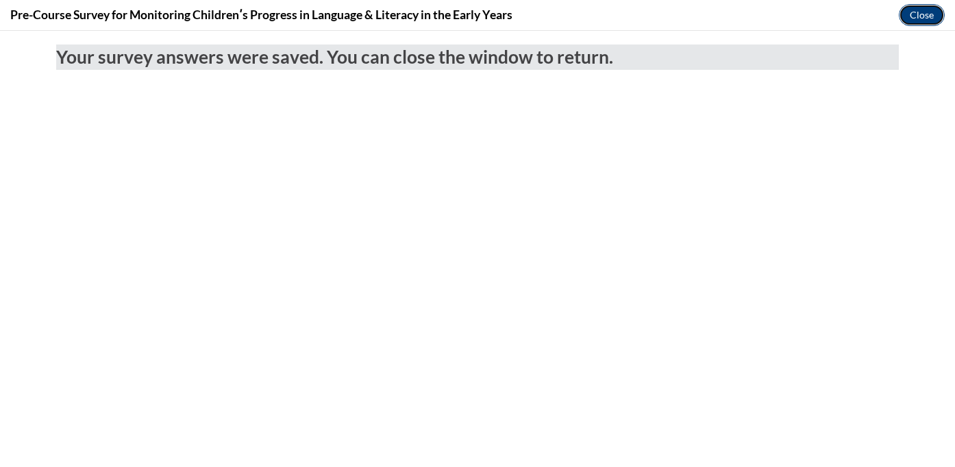
click at [918, 10] on button "Close" at bounding box center [922, 15] width 46 height 22
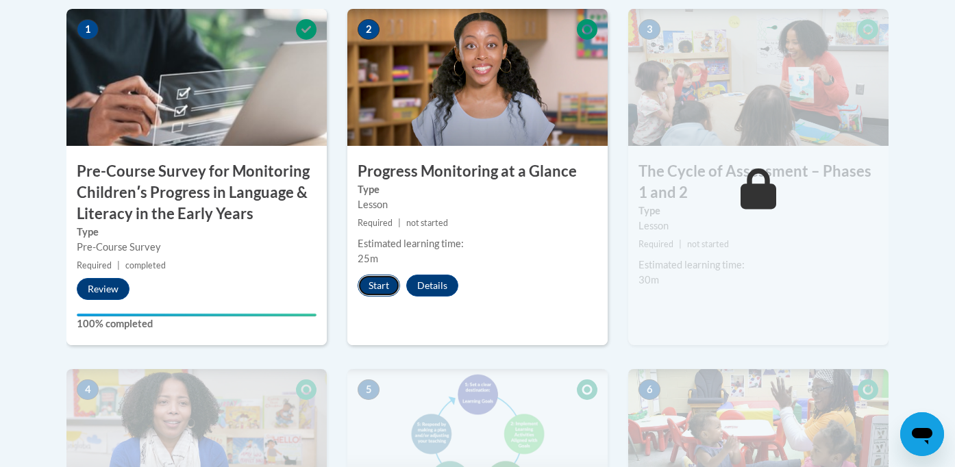
click at [379, 287] on button "Start" at bounding box center [379, 286] width 42 height 22
